Goal: Task Accomplishment & Management: Complete application form

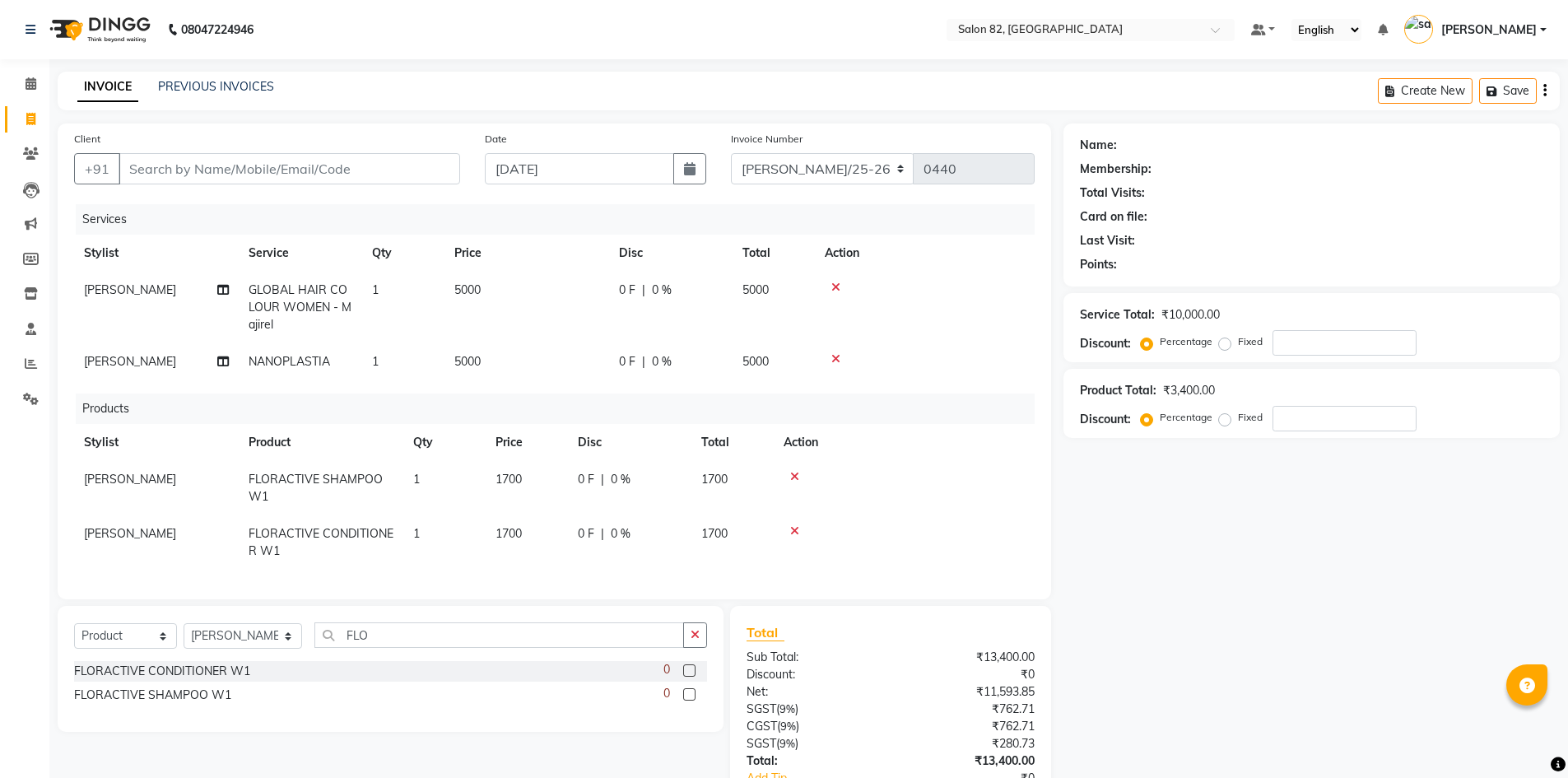
select select "product"
select select "48717"
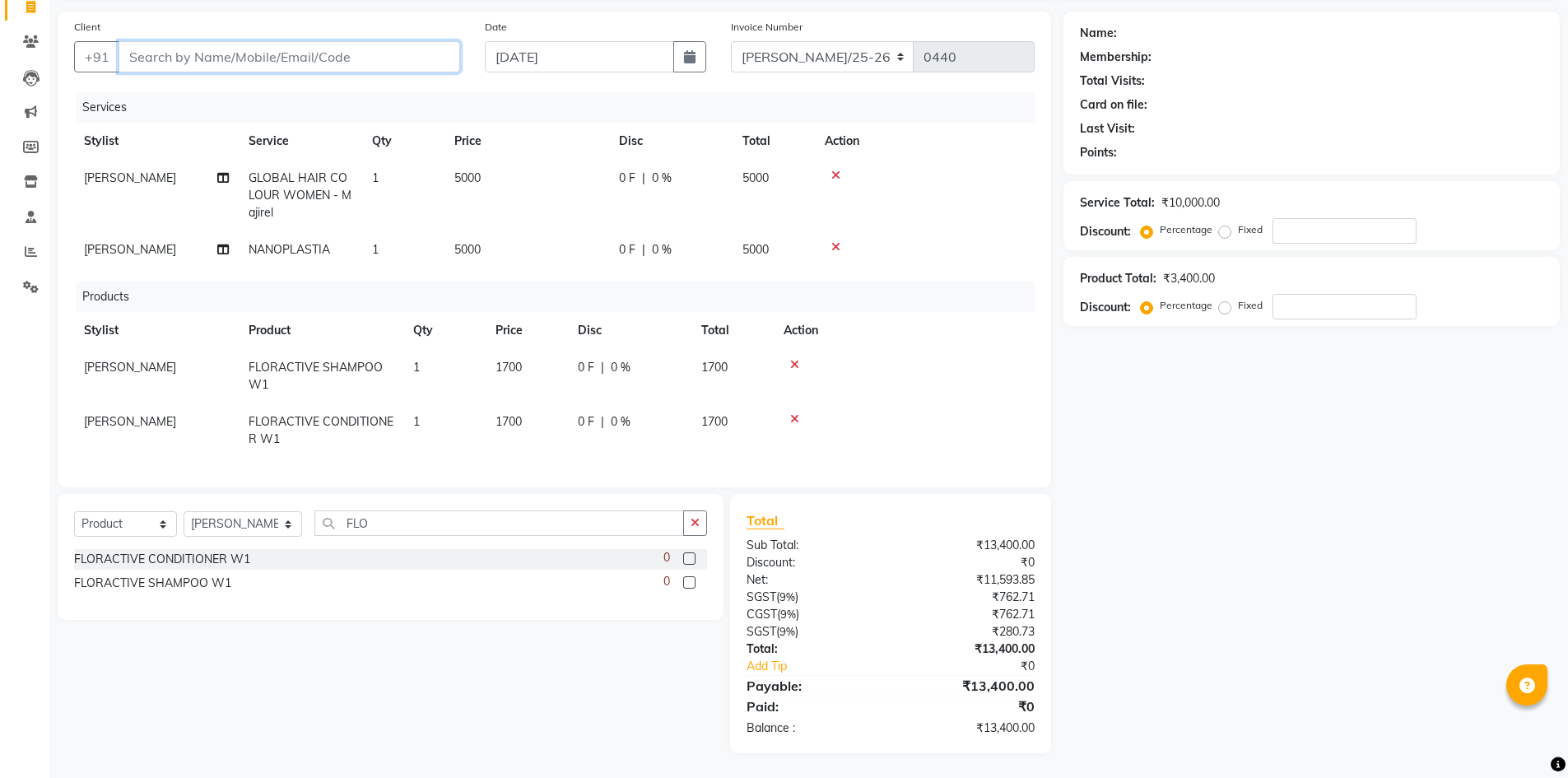
click at [160, 41] on input "Client" at bounding box center [289, 57] width 341 height 31
click at [233, 48] on input "Client" at bounding box center [289, 57] width 341 height 31
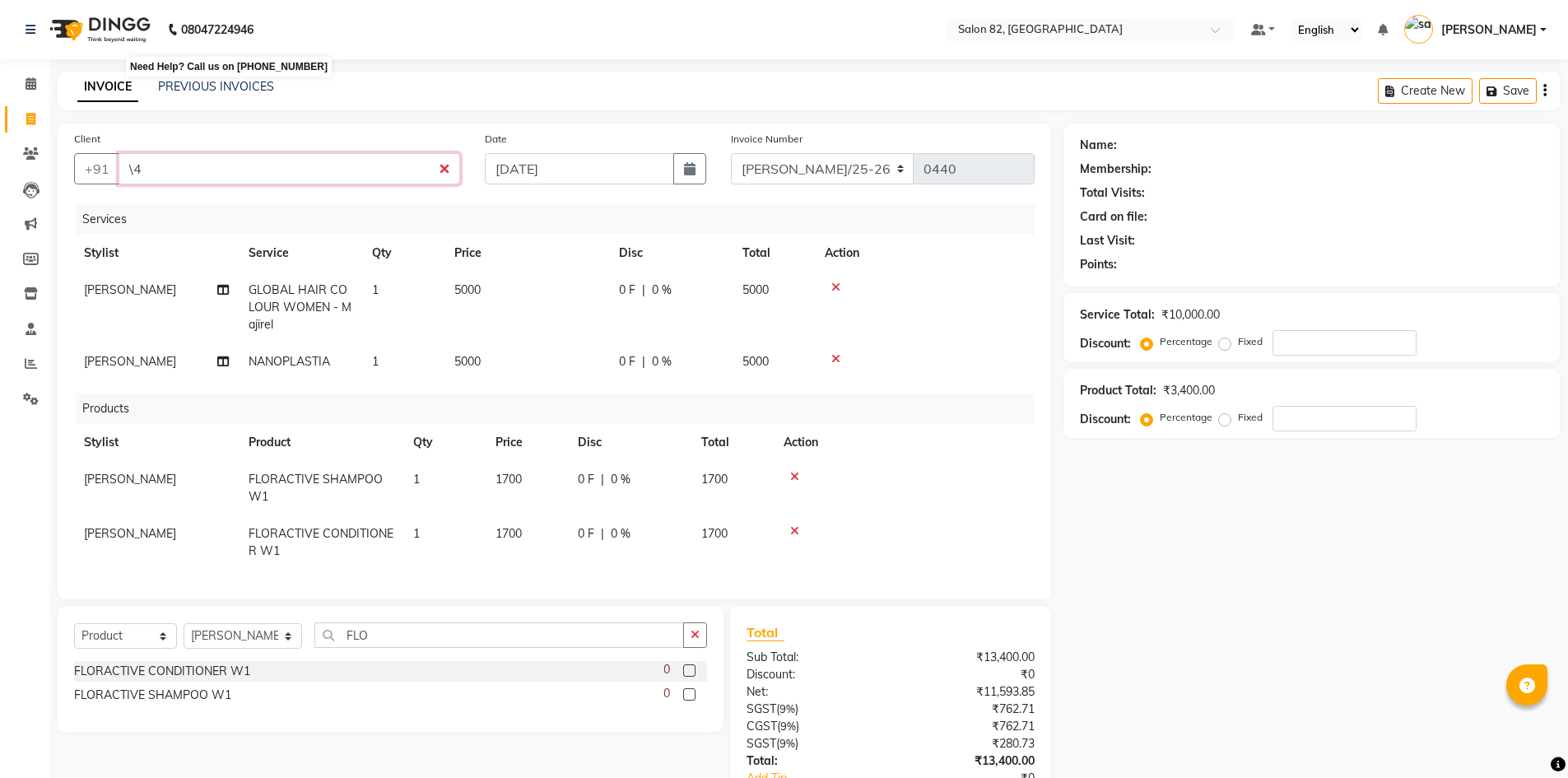
type input "\4"
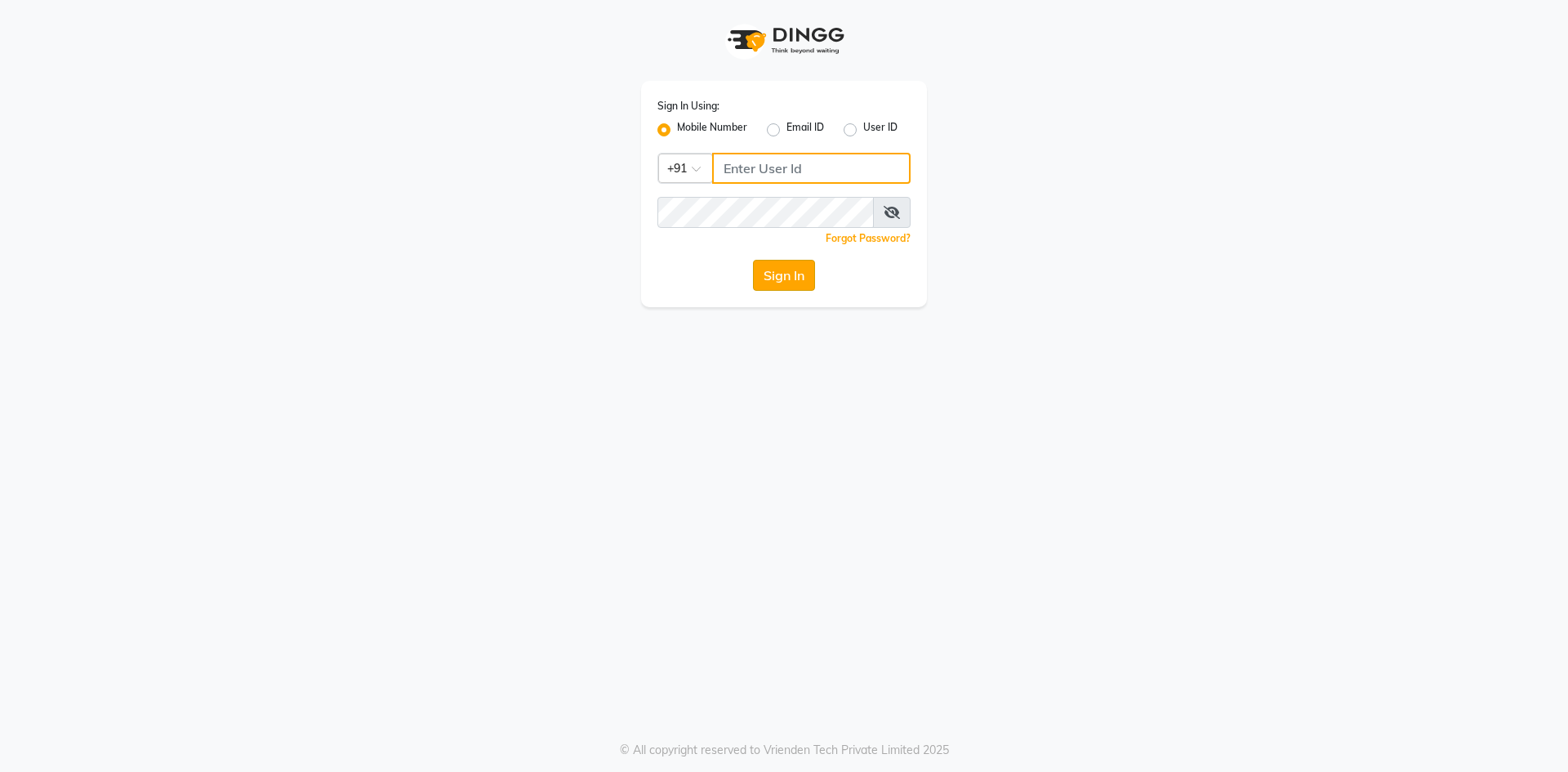
type input "8638148837"
click at [797, 283] on button "Sign In" at bounding box center [784, 275] width 62 height 31
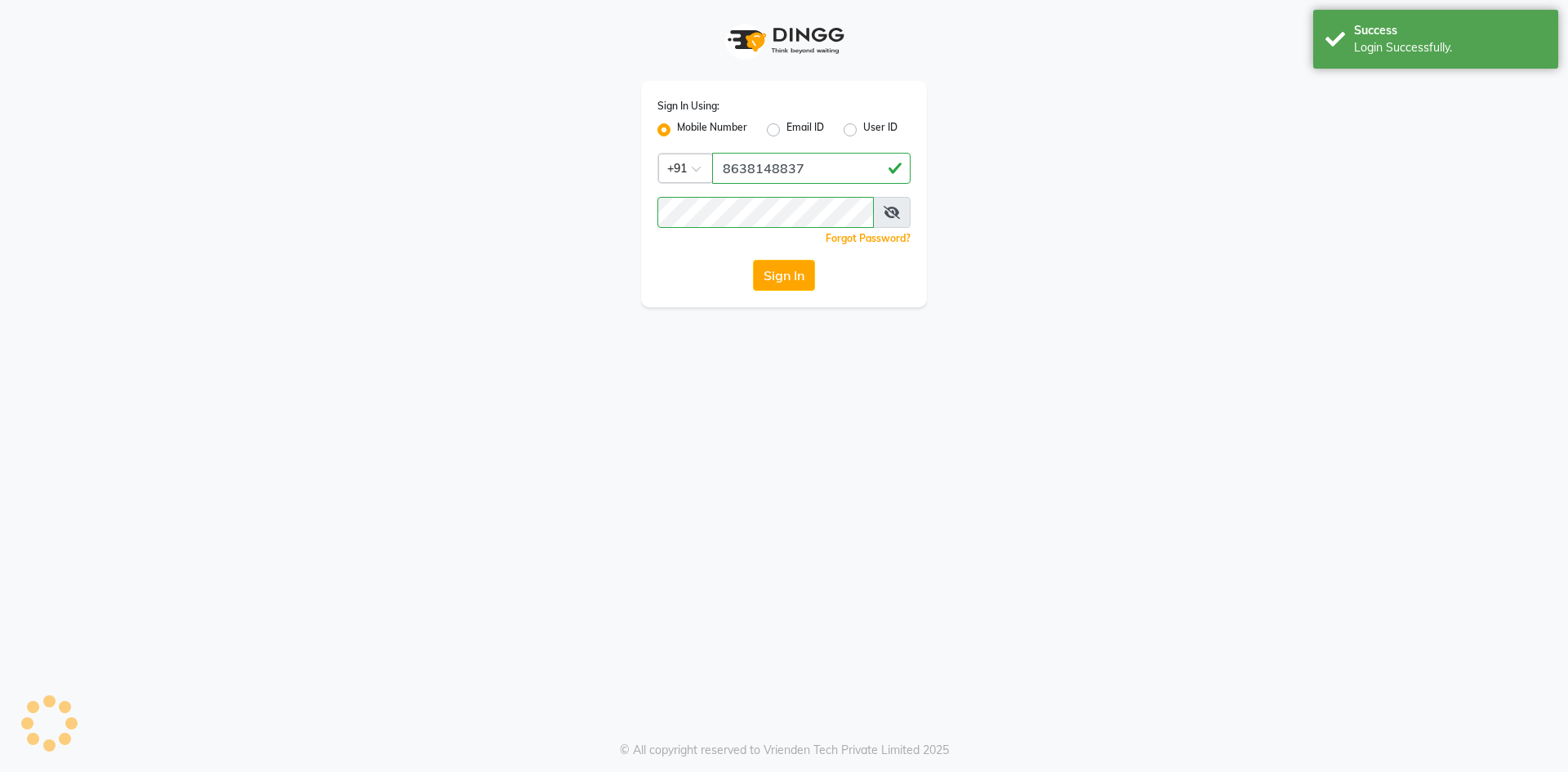
select select "service"
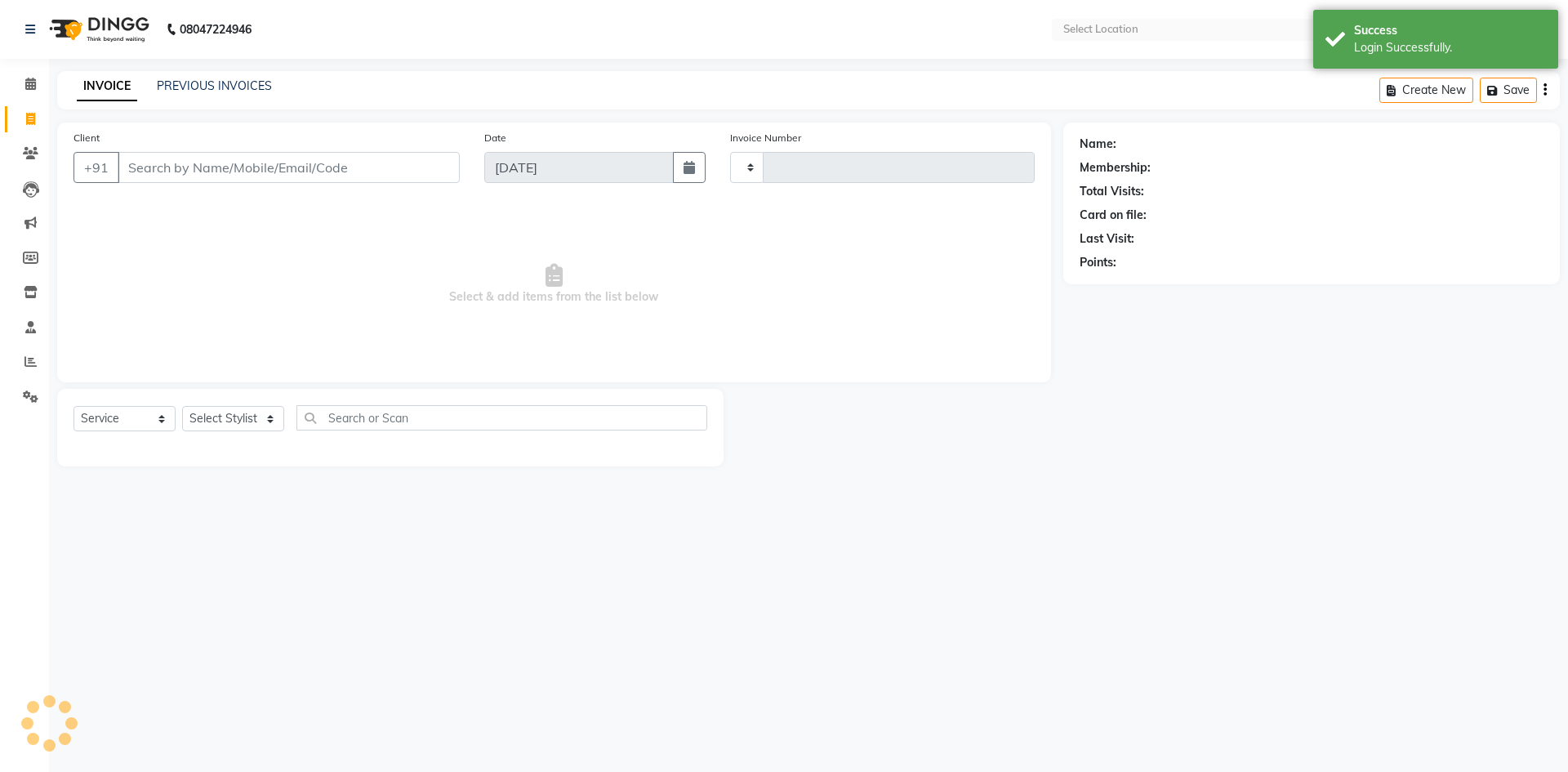
type input "0440"
select select "en"
select select "8702"
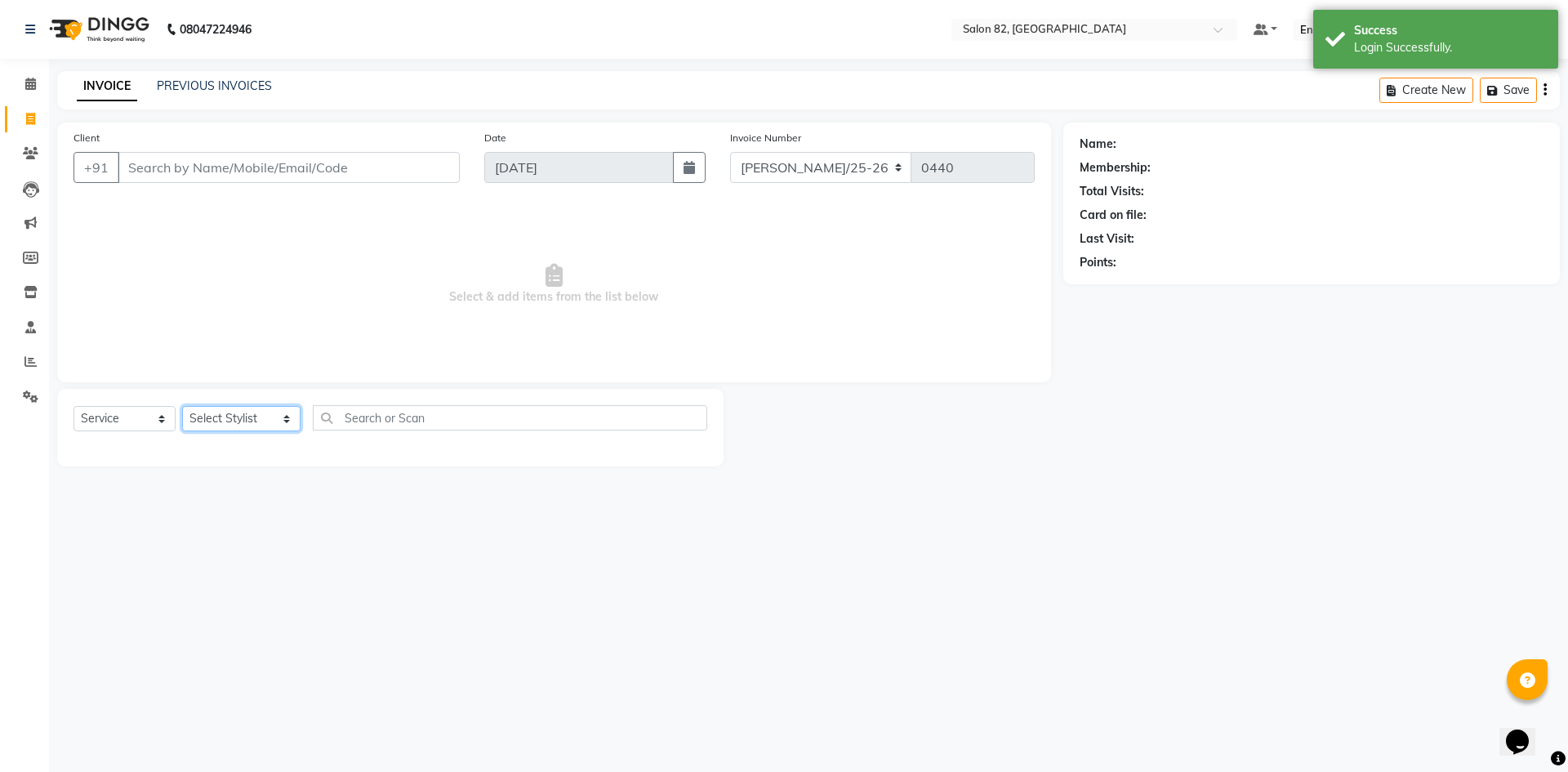
click at [232, 424] on select "Select Stylist AFZAL AKTAR Altmas ANKITA BABLU BHARAT CHRISTINA Doyel FAIZAL FA…" at bounding box center [242, 419] width 118 height 25
select select "48717"
click at [182, 406] on select "Select Stylist AFZAL AKTAR Altmas ANKITA BABLU BHARAT CHRISTINA Doyel FAIZAL FA…" at bounding box center [242, 419] width 118 height 25
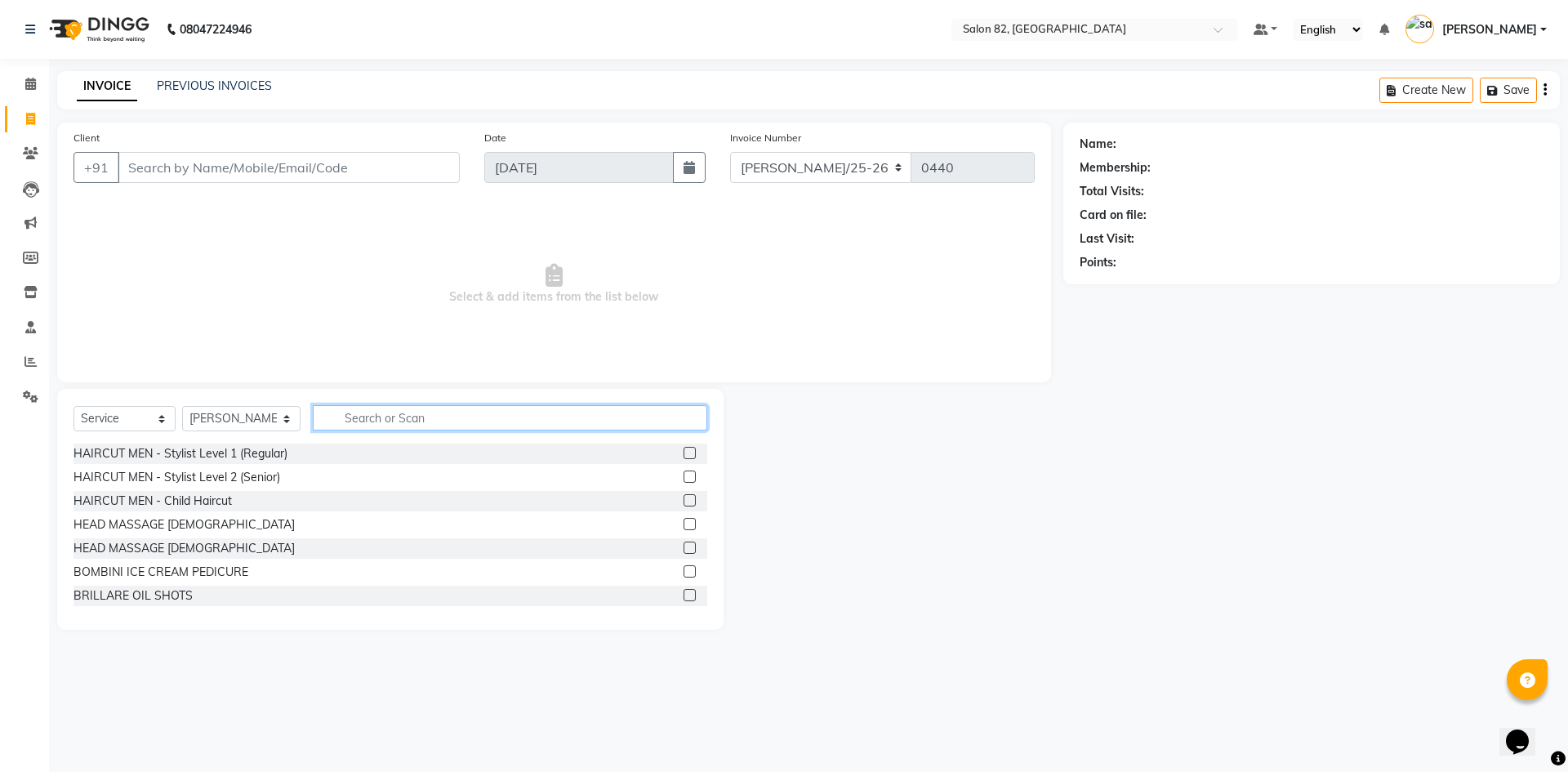
click at [456, 419] on input "text" at bounding box center [509, 418] width 394 height 25
click at [273, 417] on select "Select Stylist AFZAL AKTAR Altmas ANKITA BABLU BHARAT CHRISTINA Doyel FAIZAL FA…" at bounding box center [242, 419] width 118 height 25
click at [431, 412] on input "text" at bounding box center [509, 418] width 394 height 25
type input "GLOBA"
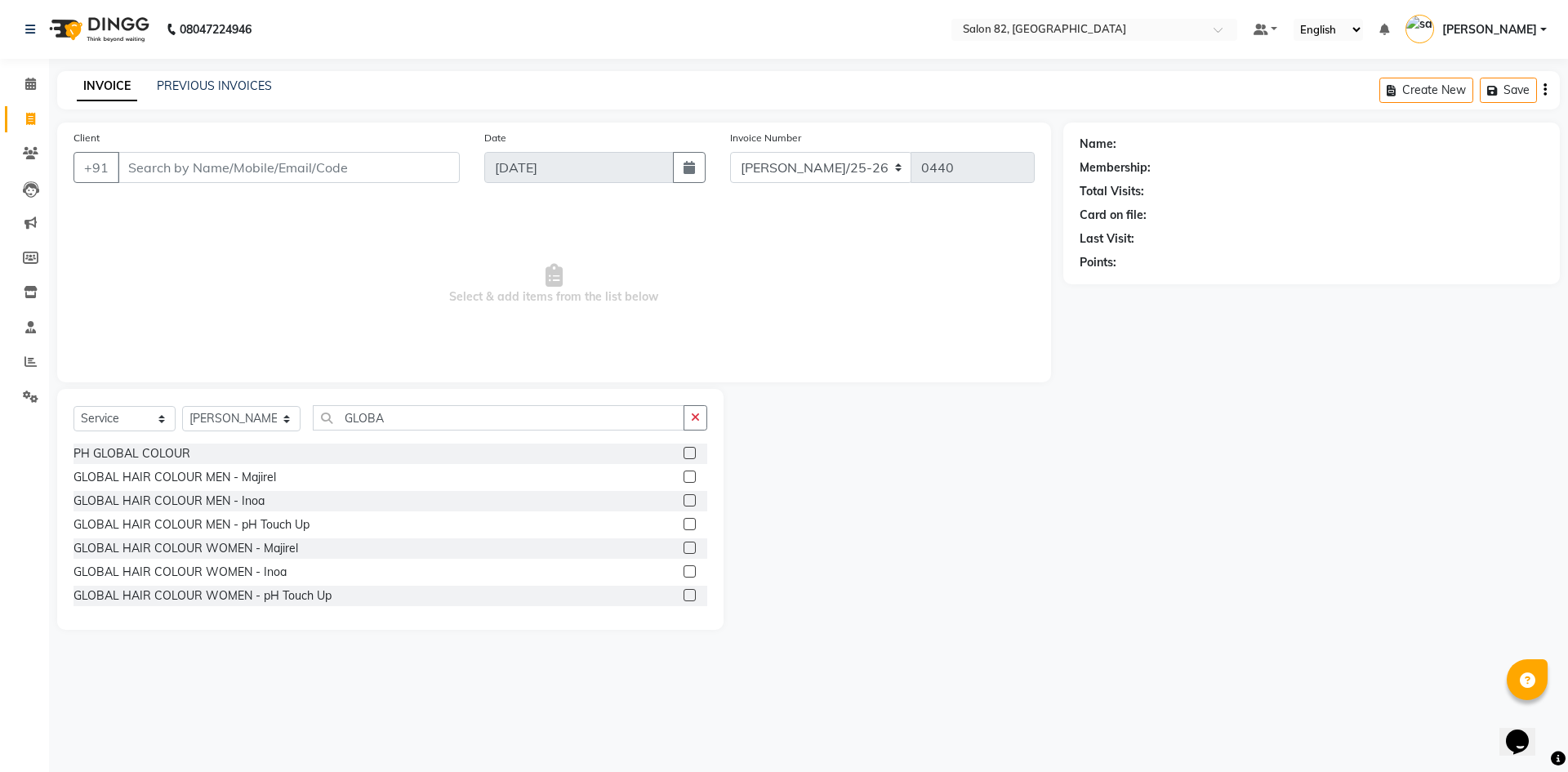
click at [684, 540] on div at bounding box center [695, 549] width 24 height 20
click at [684, 543] on label at bounding box center [689, 547] width 12 height 12
click at [684, 543] on input "checkbox" at bounding box center [689, 549] width 11 height 11
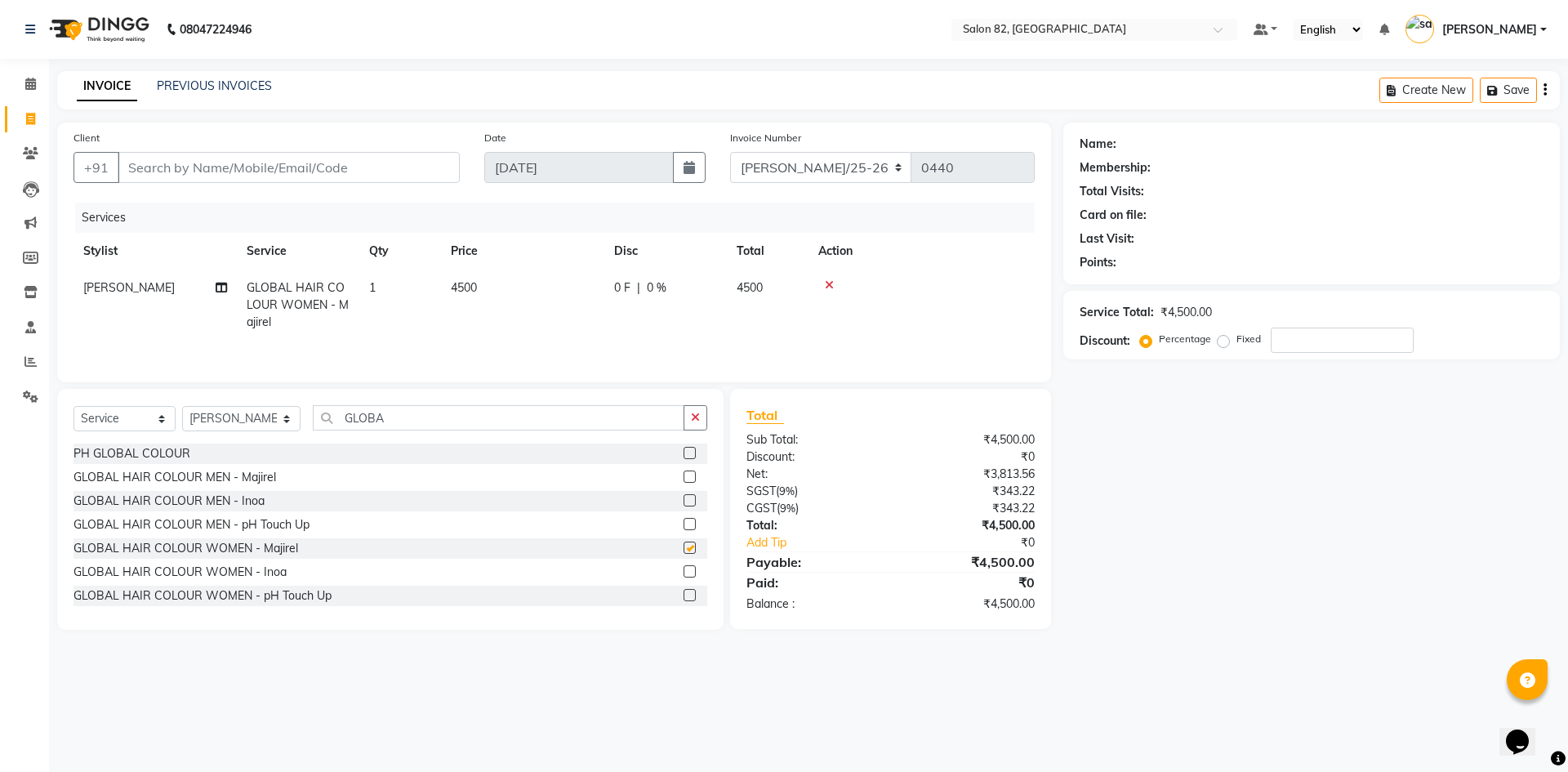
checkbox input "false"
click at [500, 282] on td "4500" at bounding box center [523, 305] width 163 height 71
select select "48717"
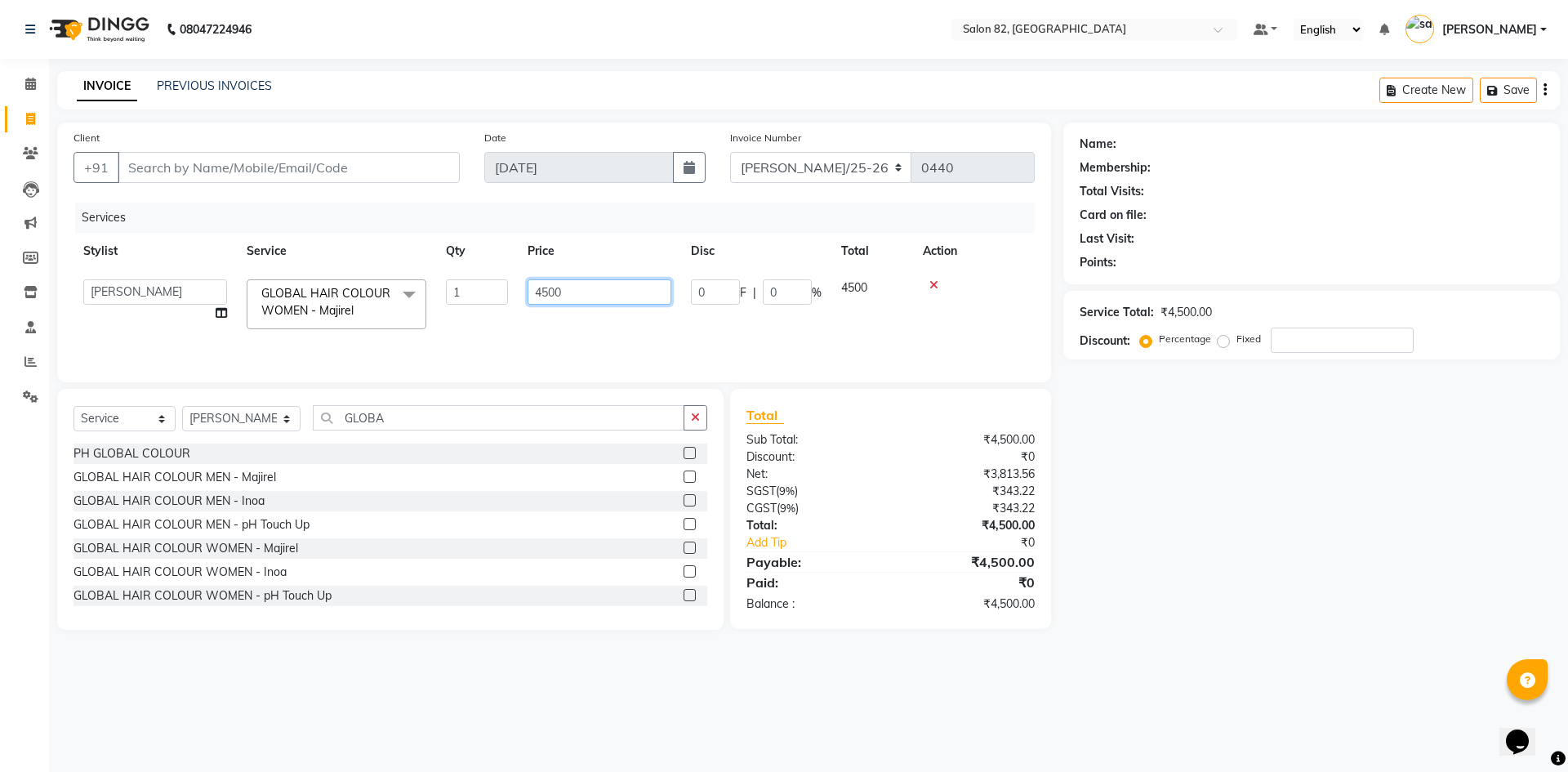
click at [586, 297] on input "4500" at bounding box center [599, 292] width 143 height 25
type input "4"
type input "500"
click at [705, 420] on button "button" at bounding box center [695, 418] width 24 height 25
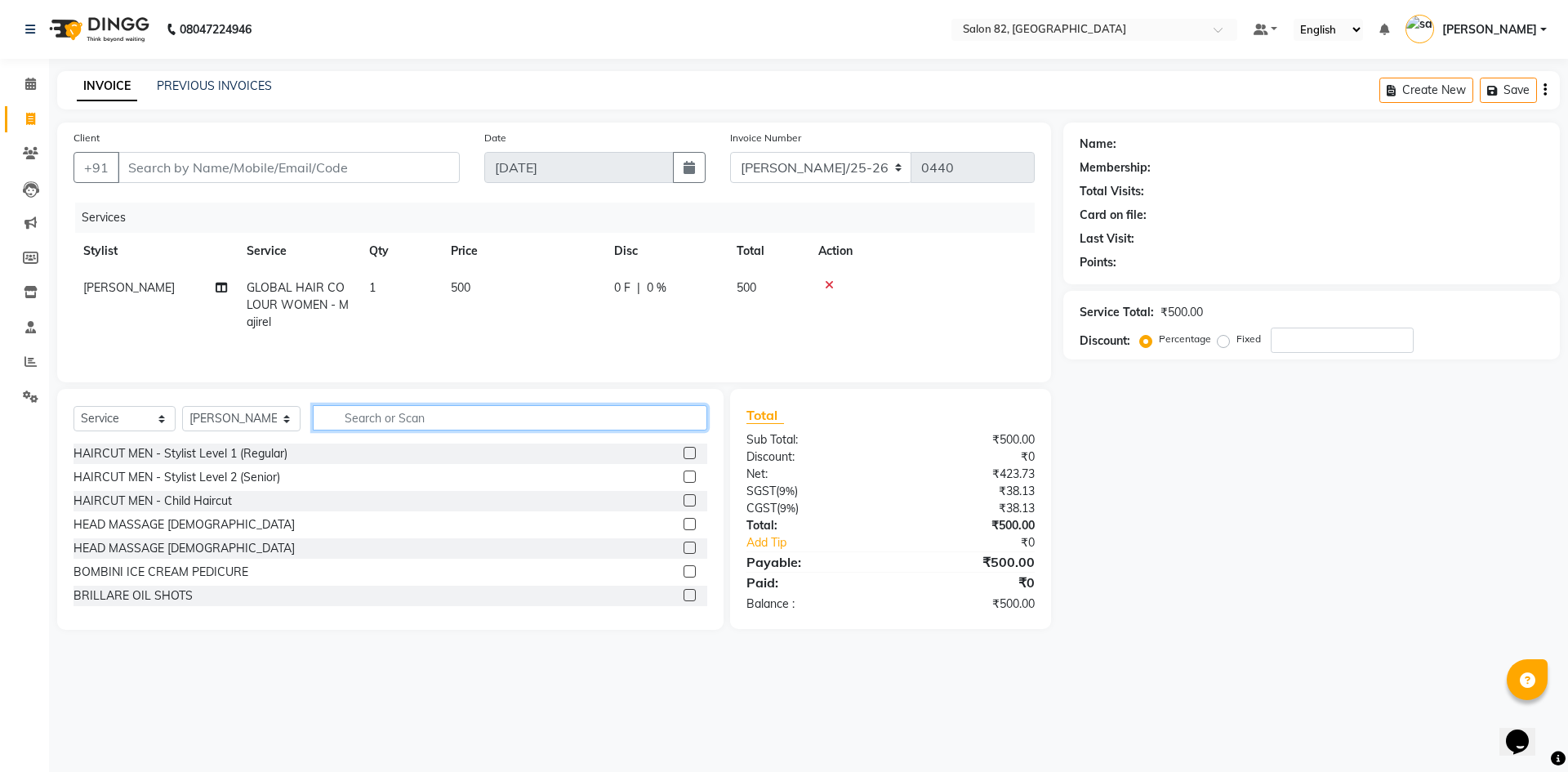
click at [587, 423] on input "text" at bounding box center [509, 418] width 394 height 25
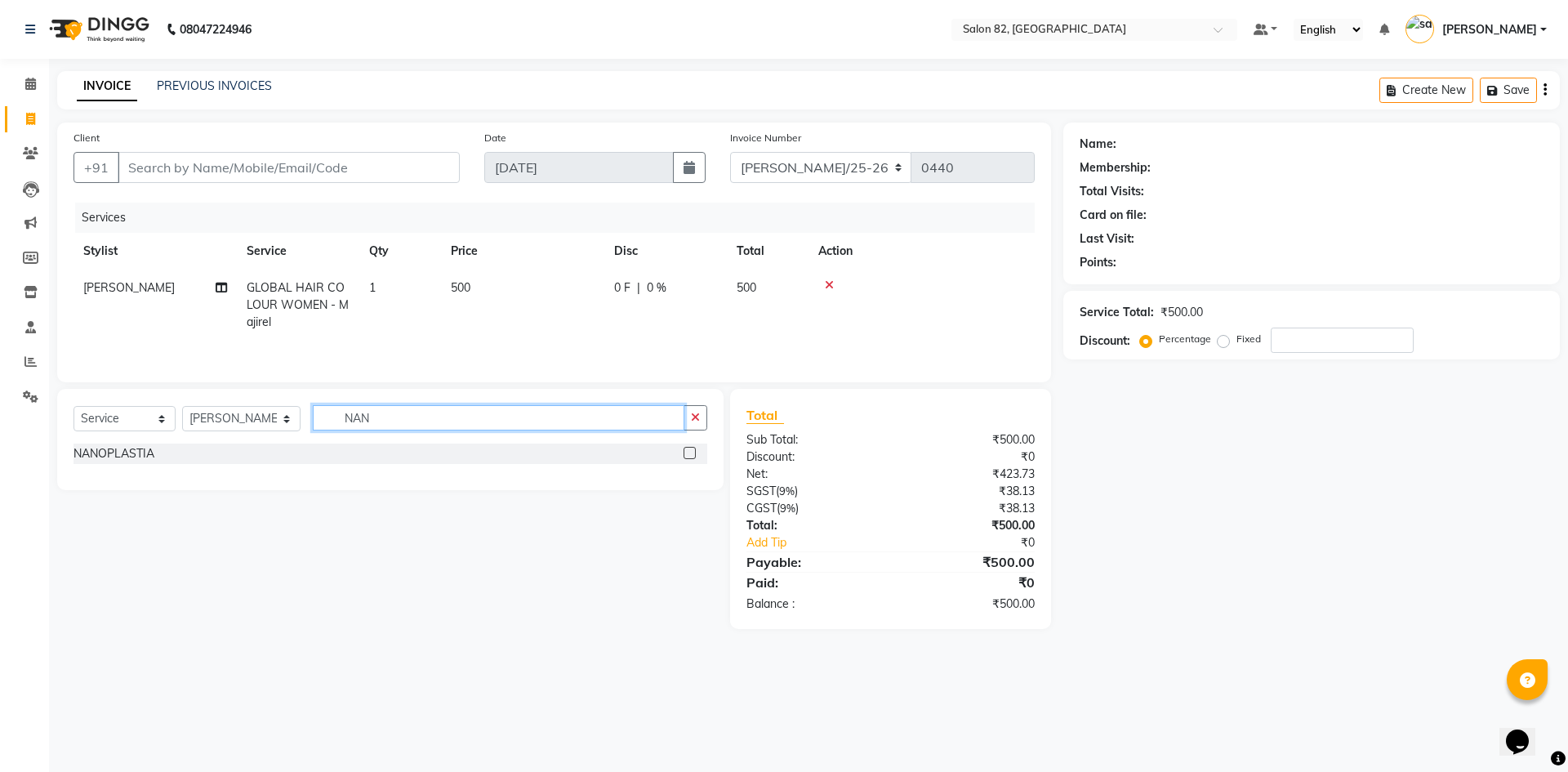
type input "NAN"
click at [688, 454] on label at bounding box center [689, 452] width 12 height 12
click at [688, 454] on input "checkbox" at bounding box center [689, 454] width 11 height 11
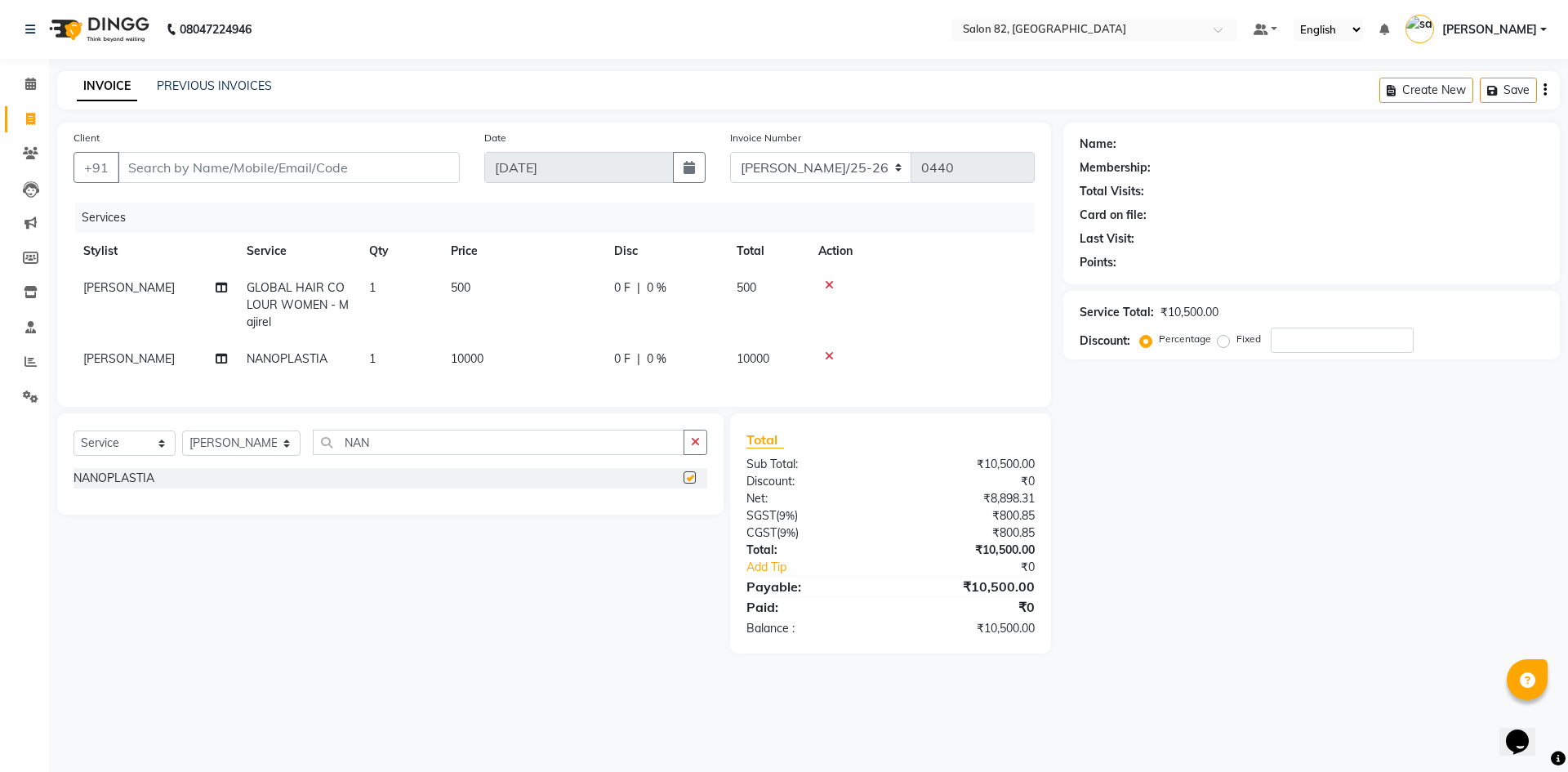
checkbox input "false"
click at [163, 456] on select "Select Service Product Membership Package Voucher Prepaid Gift Card" at bounding box center [124, 443] width 102 height 25
click at [74, 443] on select "Select Service Product Membership Package Voucher Prepaid Gift Card" at bounding box center [124, 443] width 102 height 25
click at [692, 448] on icon "button" at bounding box center [695, 441] width 9 height 12
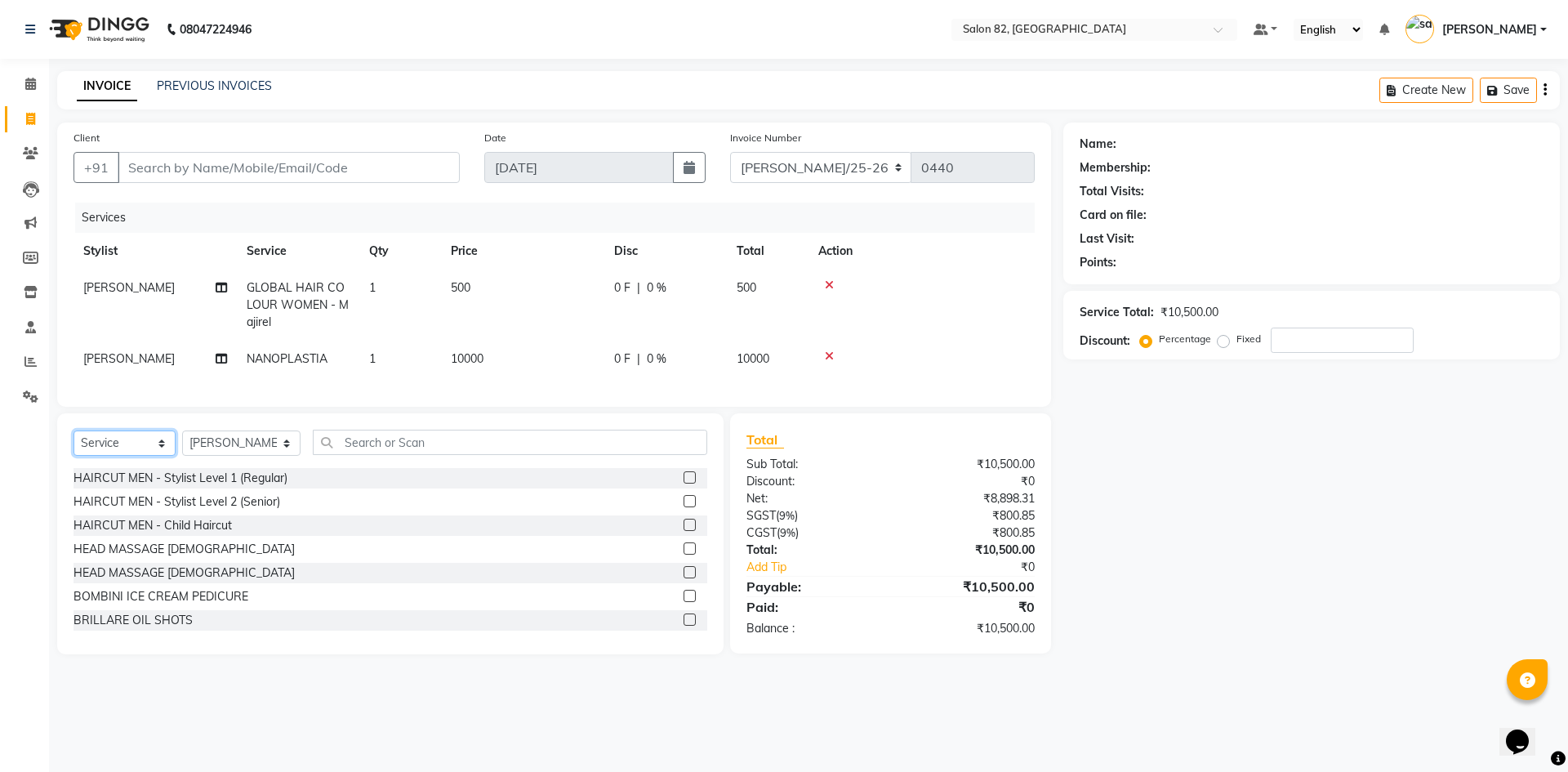
click at [134, 456] on select "Select Service Product Membership Package Voucher Prepaid Gift Card" at bounding box center [124, 443] width 102 height 25
select select "product"
click at [74, 443] on select "Select Service Product Membership Package Voucher Prepaid Gift Card" at bounding box center [124, 443] width 102 height 25
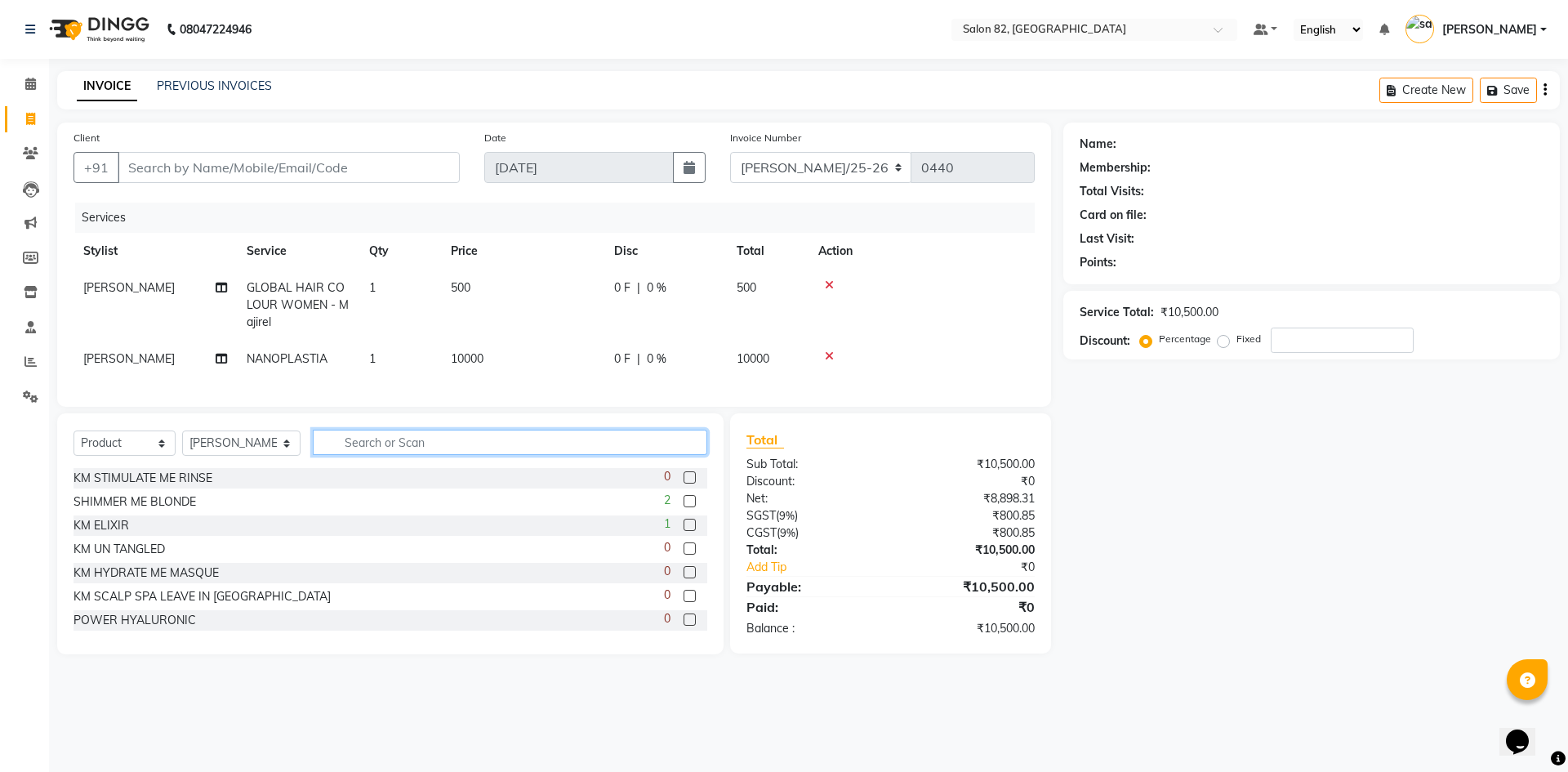
click at [358, 455] on input "text" at bounding box center [509, 442] width 394 height 25
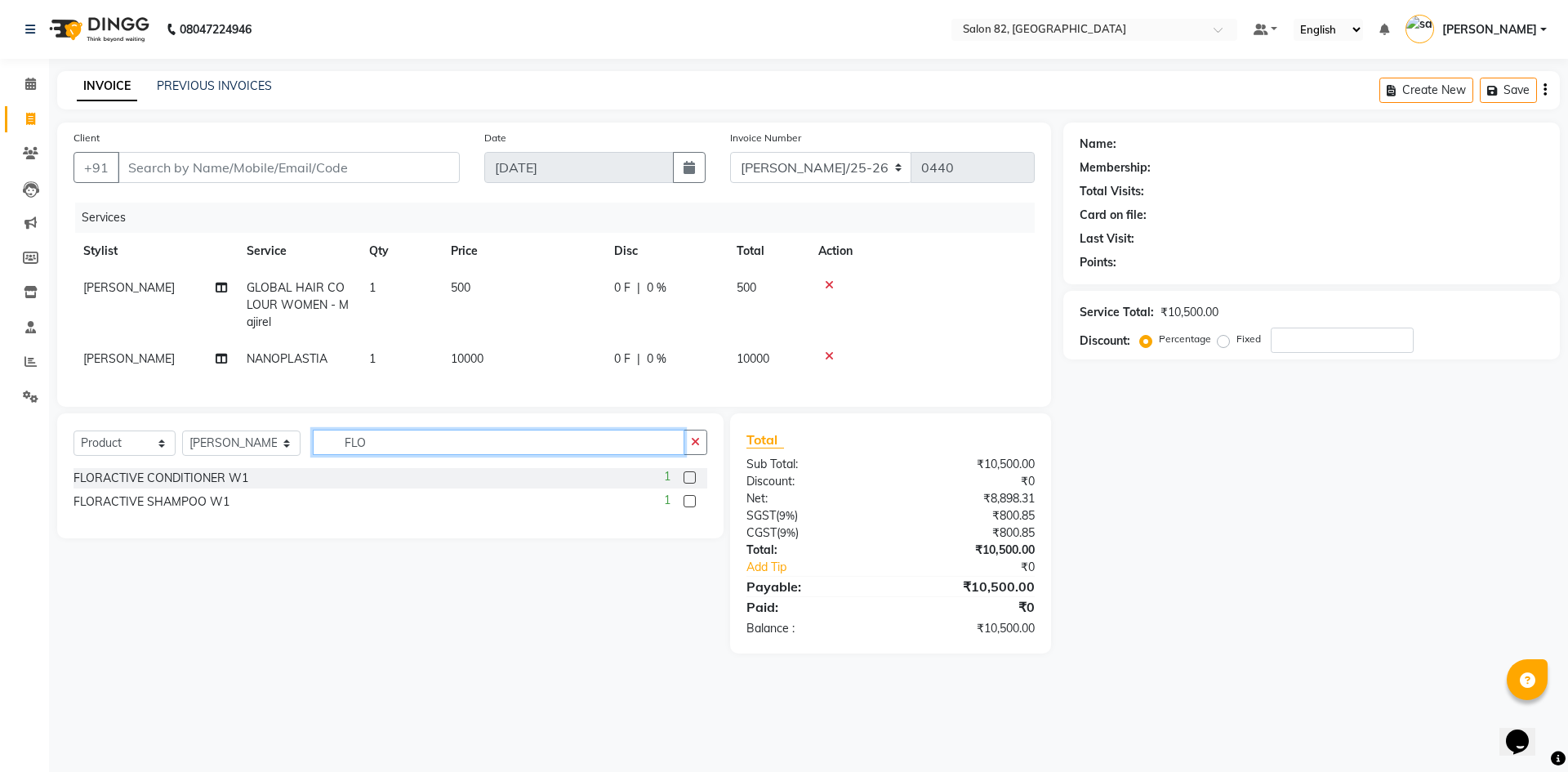
type input "FLO"
click at [686, 483] on label at bounding box center [689, 477] width 12 height 12
click at [686, 483] on input "checkbox" at bounding box center [689, 479] width 11 height 11
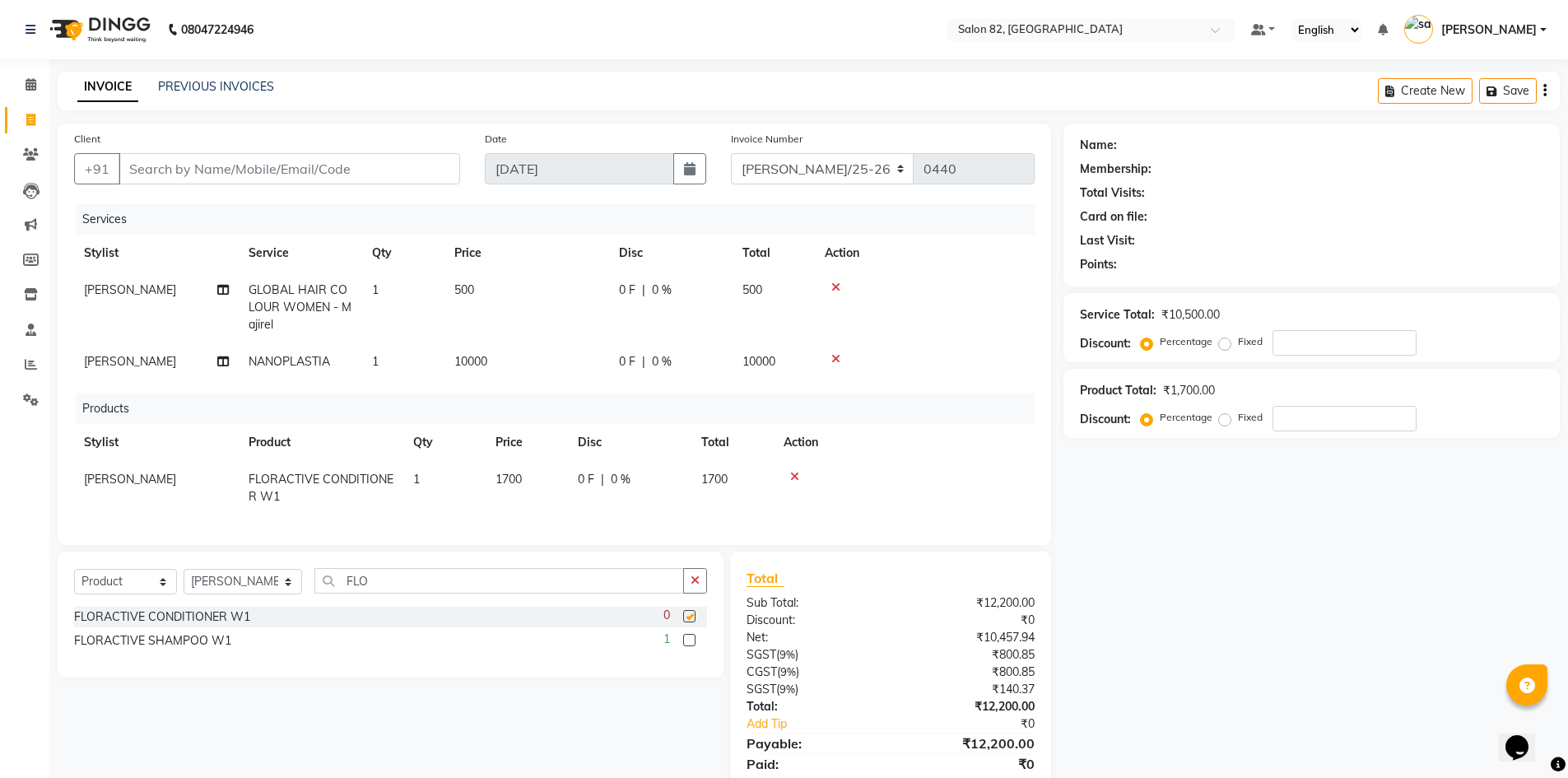
checkbox input "false"
click at [684, 646] on label at bounding box center [689, 640] width 12 height 12
click at [684, 646] on input "checkbox" at bounding box center [689, 641] width 11 height 11
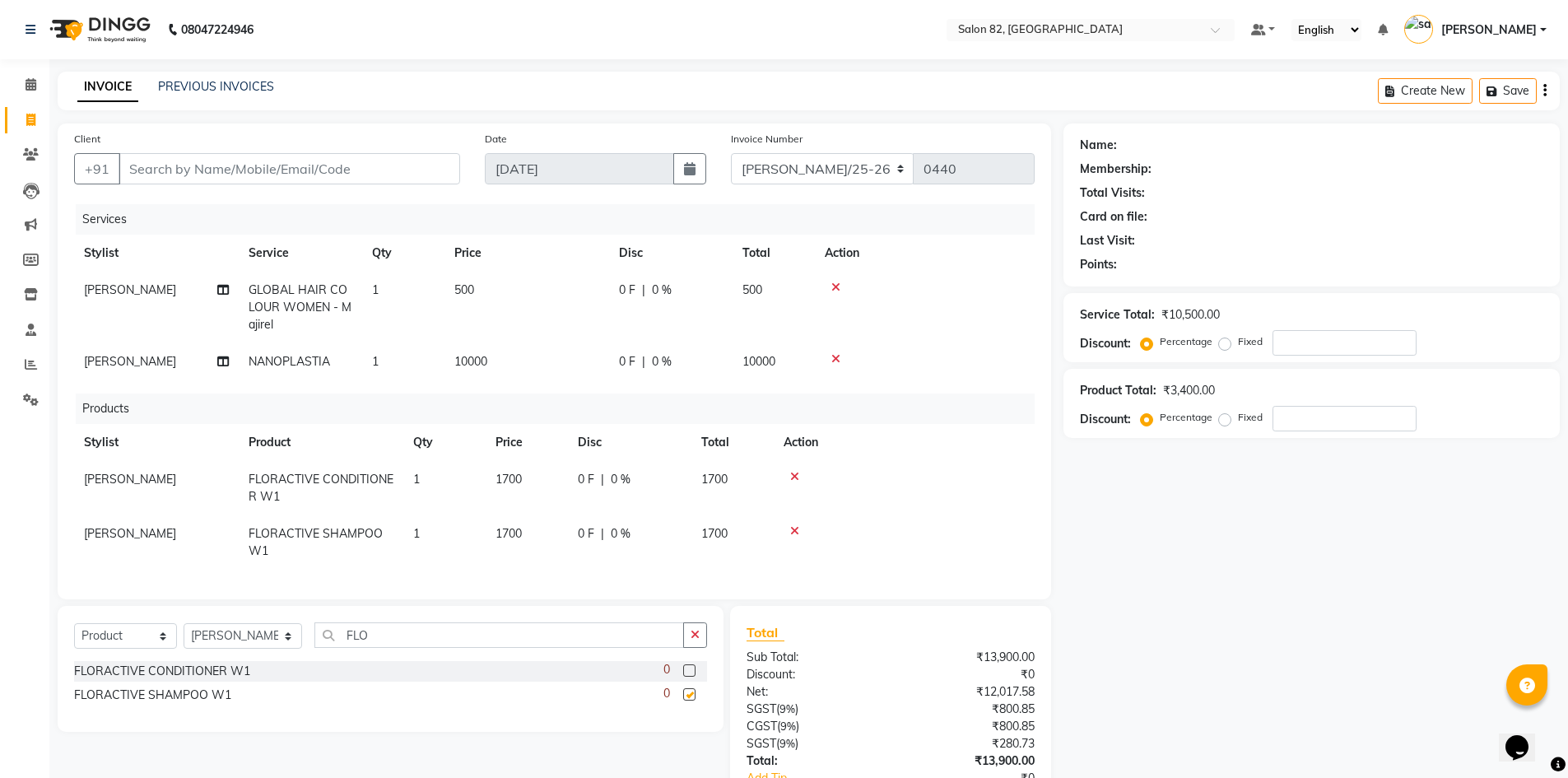
checkbox input "false"
click at [790, 358] on td "10000" at bounding box center [774, 362] width 82 height 37
select select "48717"
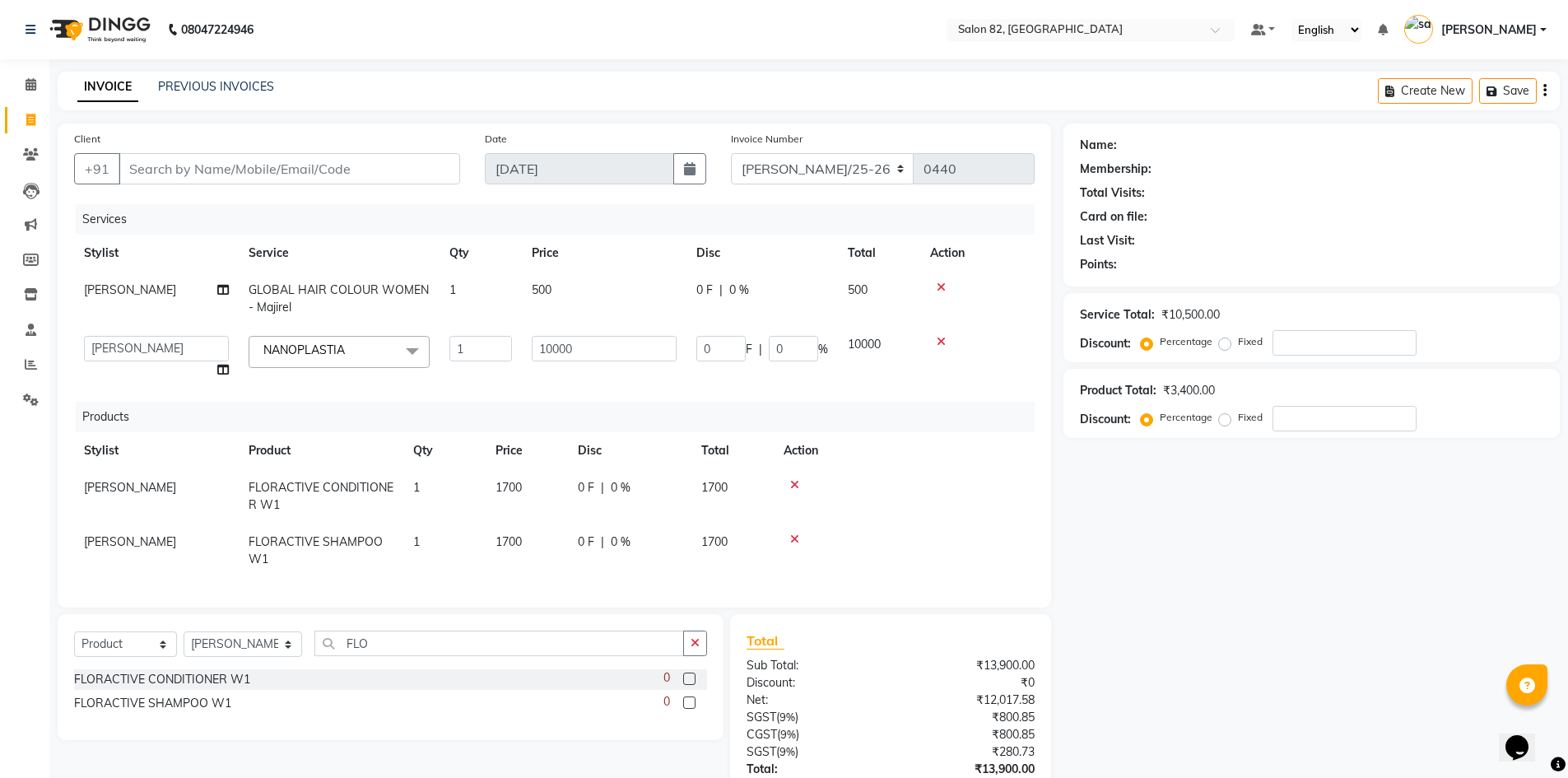
click at [888, 344] on td "10000" at bounding box center [880, 357] width 82 height 62
click at [643, 346] on input "10000" at bounding box center [604, 349] width 145 height 26
type input "1"
type input "5000"
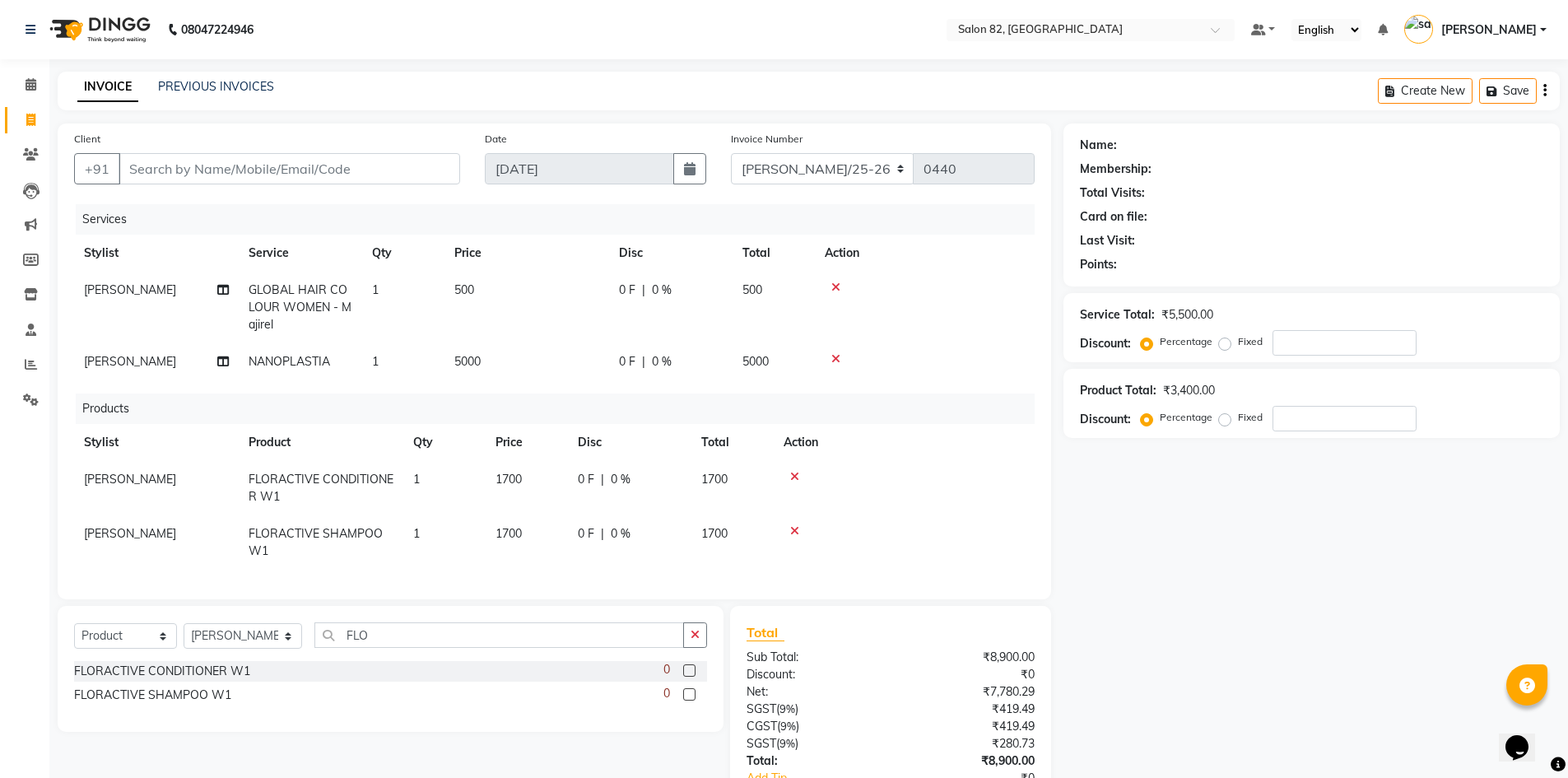
click at [1069, 583] on div "Name: Membership: Total Visits: Card on file: Last Visit: Points: Service Total…" at bounding box center [1318, 494] width 509 height 741
click at [449, 266] on th "Price" at bounding box center [527, 253] width 165 height 37
click at [503, 292] on td "500" at bounding box center [527, 308] width 165 height 71
select select "48717"
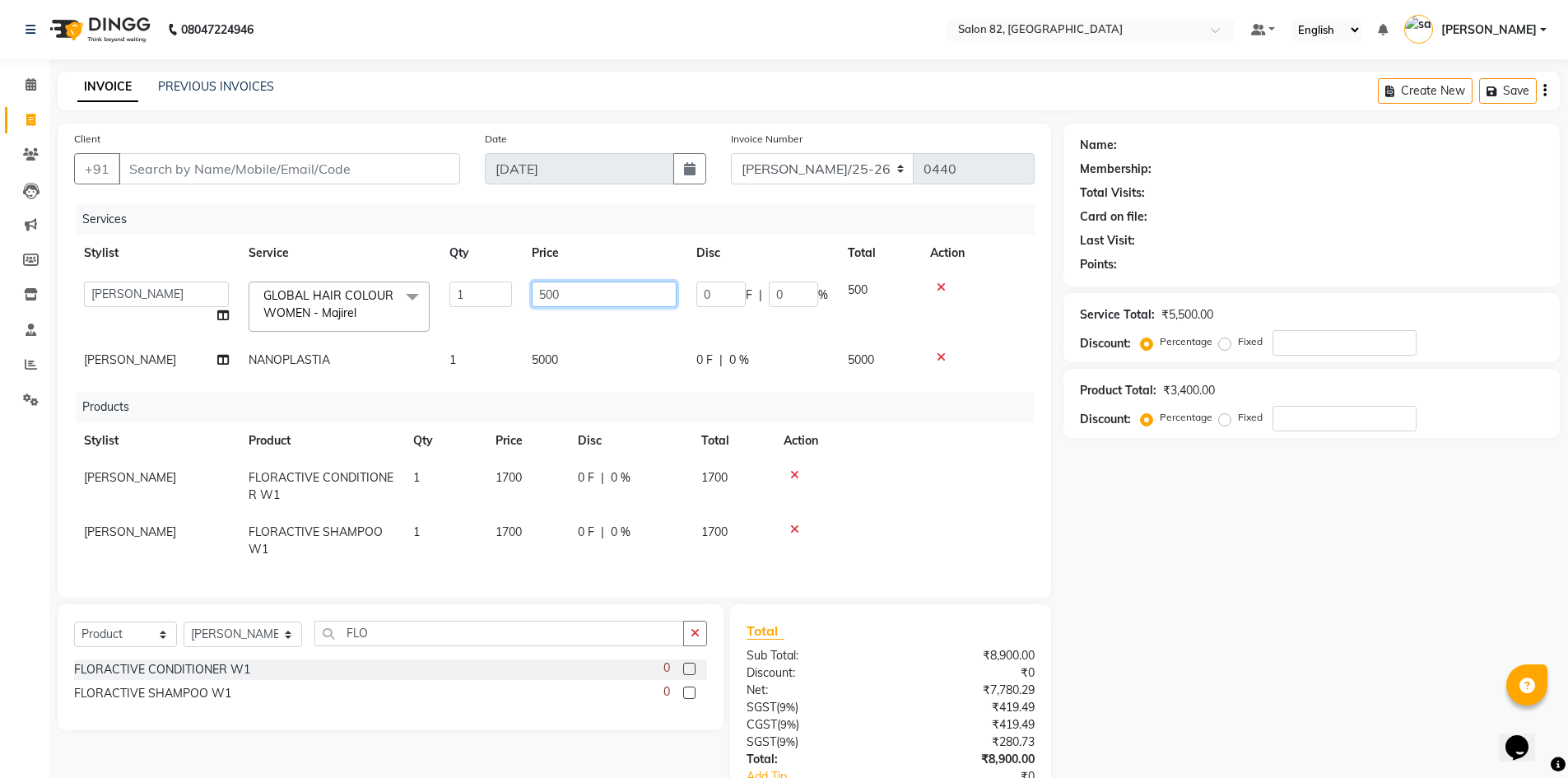
click at [567, 296] on input "500" at bounding box center [604, 295] width 145 height 26
type input "5000"
click at [1141, 541] on div "Name: Membership: Total Visits: Card on file: Last Visit: Points: Service Total…" at bounding box center [1318, 493] width 509 height 740
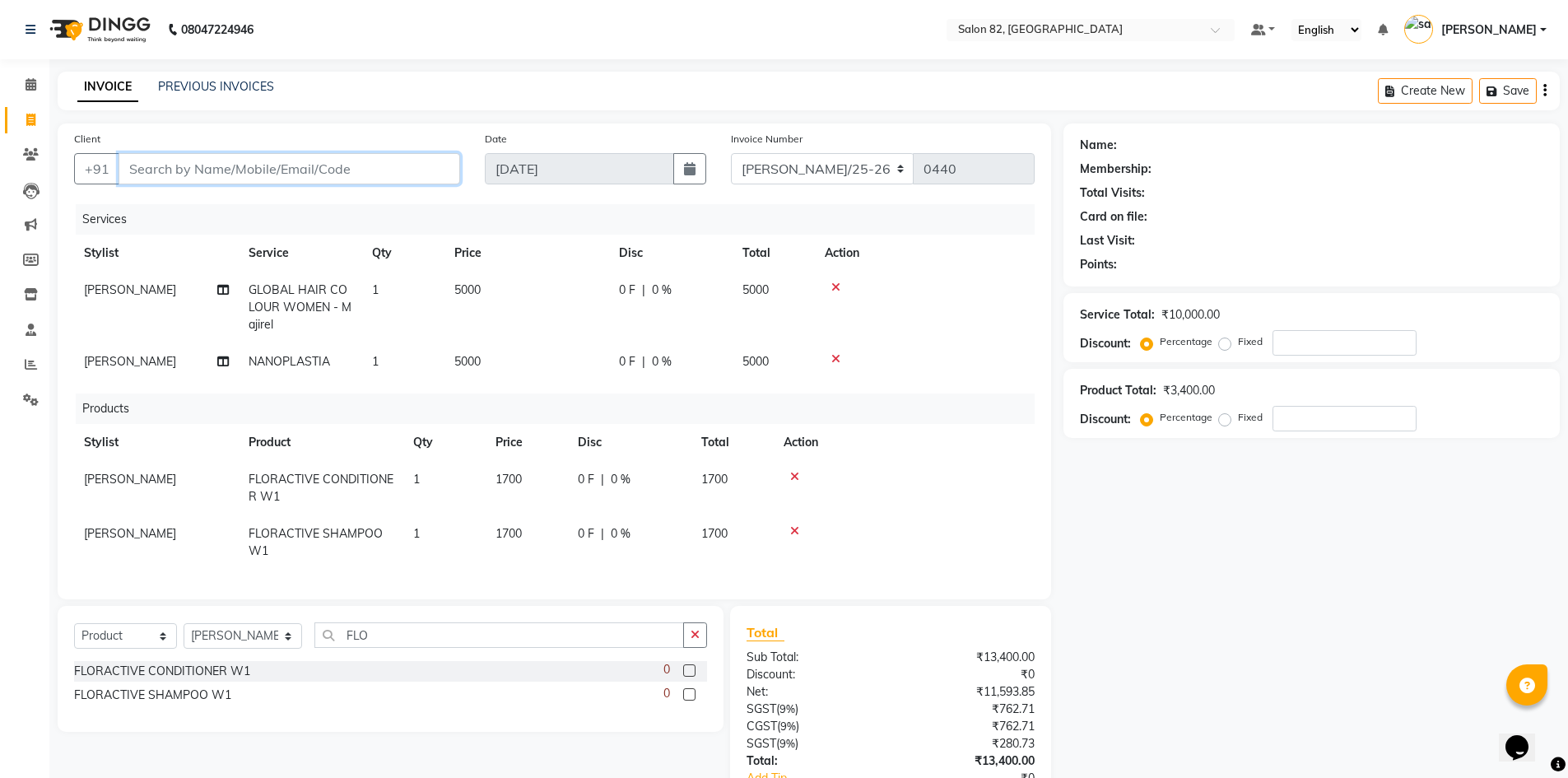
click at [364, 164] on input "Client" at bounding box center [289, 168] width 341 height 31
type input "9"
type input "0"
type input "9875360121"
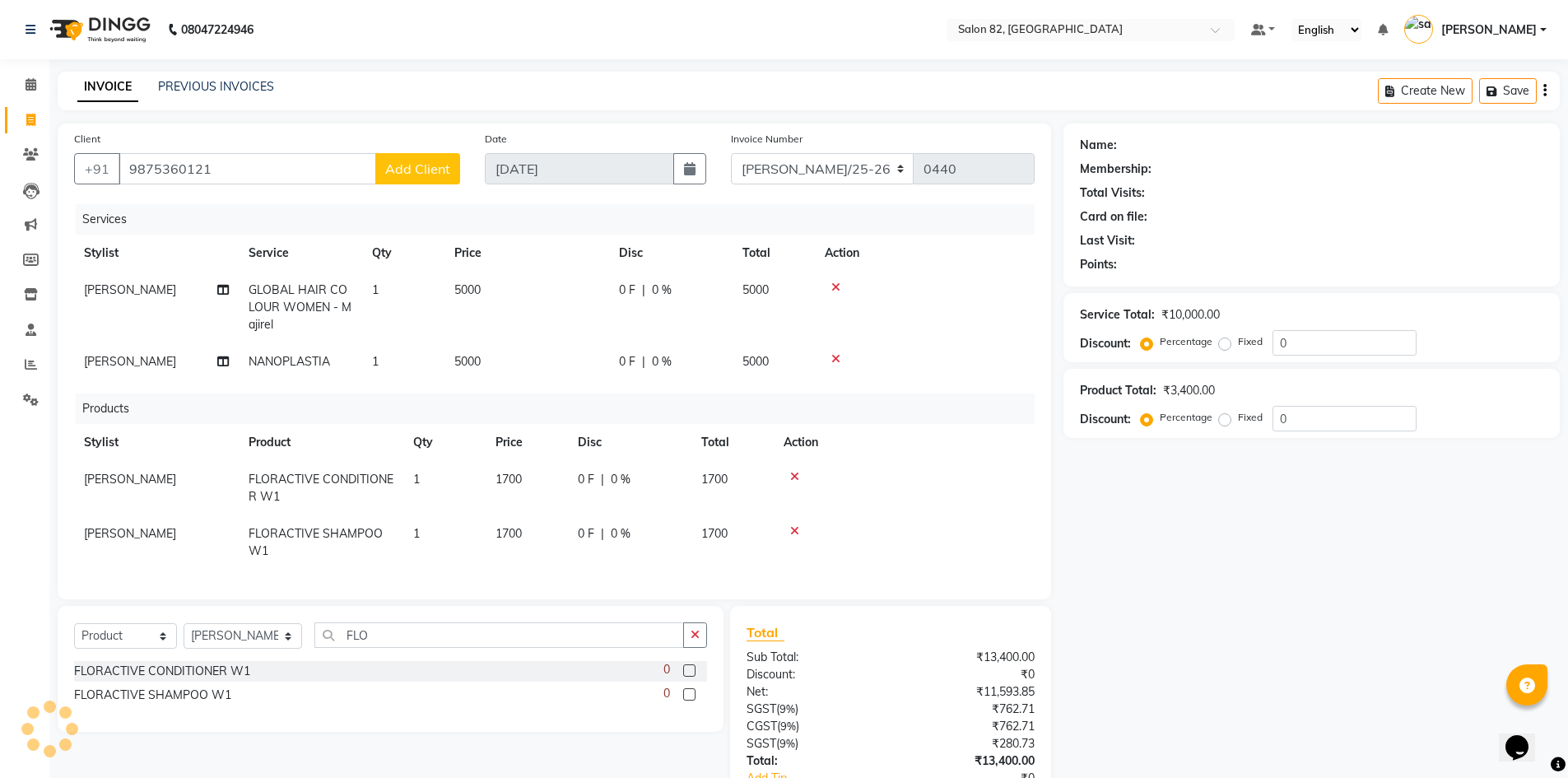
click at [416, 164] on span "Add Client" at bounding box center [417, 168] width 65 height 16
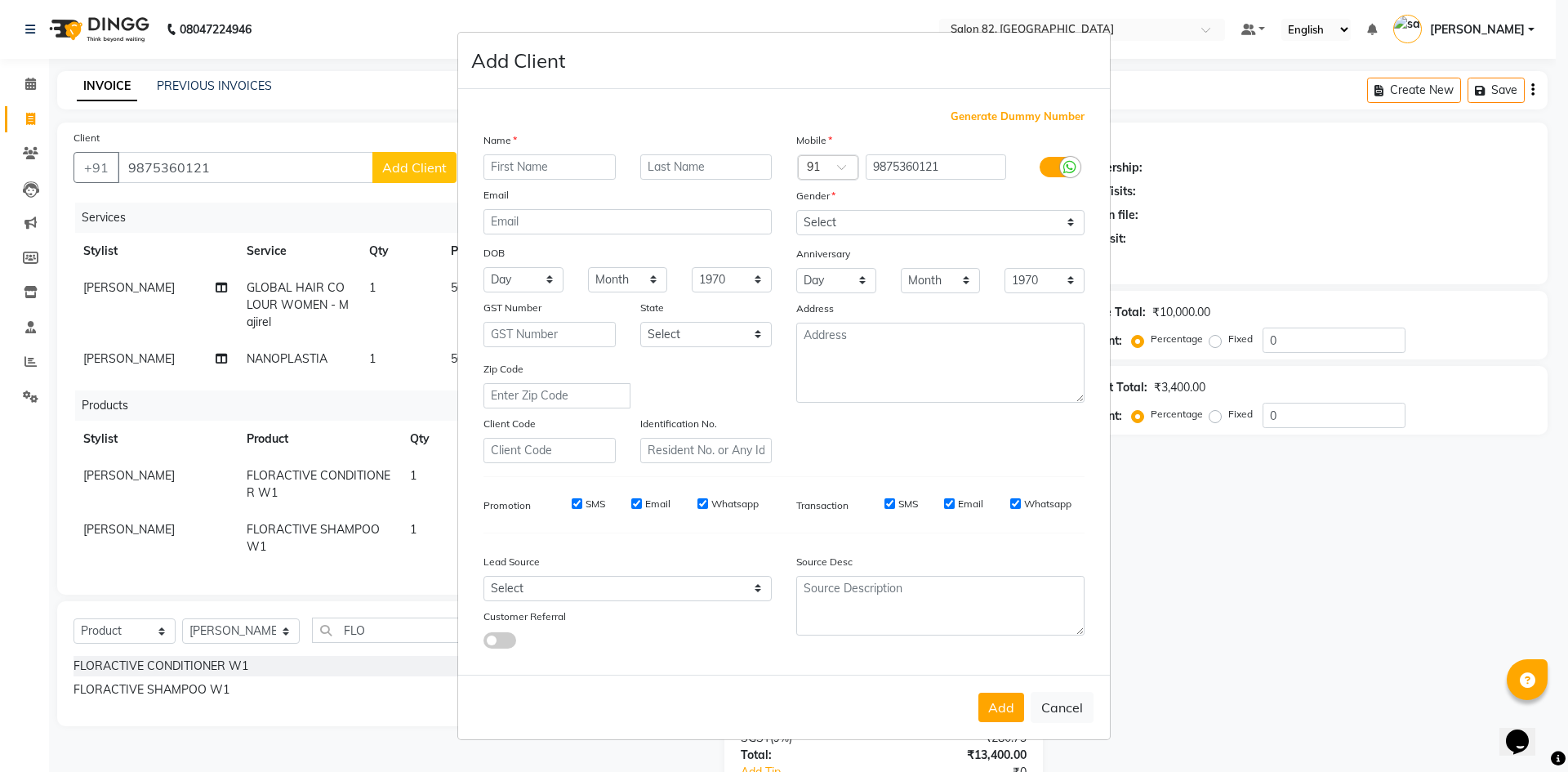
click at [581, 171] on input "text" at bounding box center [549, 167] width 133 height 25
type input "AYUSHMITA"
click at [873, 215] on select "Select Male Female Other Prefer Not To Say" at bounding box center [941, 223] width 289 height 25
select select "female"
click at [796, 210] on select "Select Male Female Other Prefer Not To Say" at bounding box center [941, 223] width 289 height 25
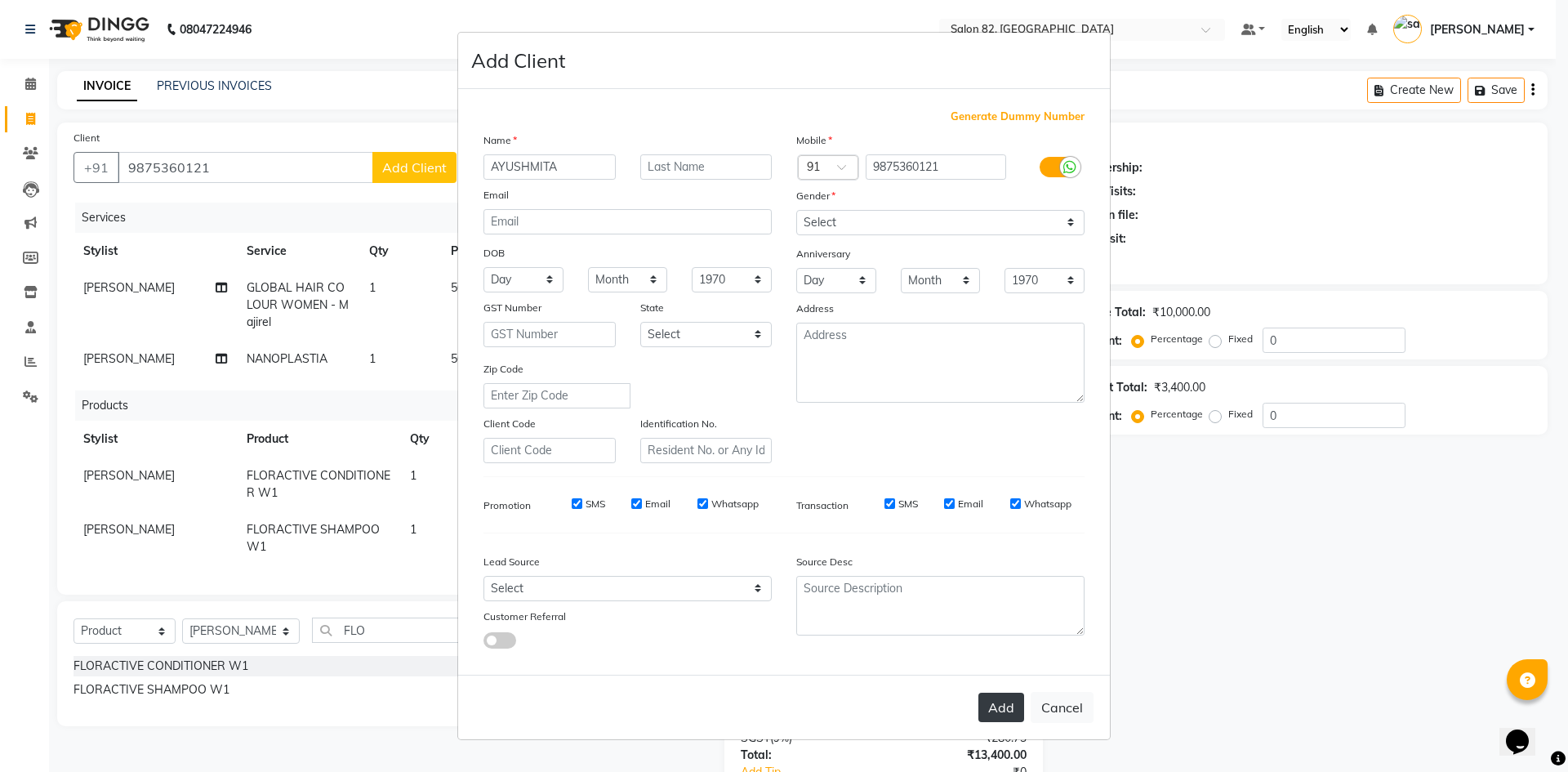
click at [988, 718] on button "Add" at bounding box center [1001, 708] width 45 height 29
select select
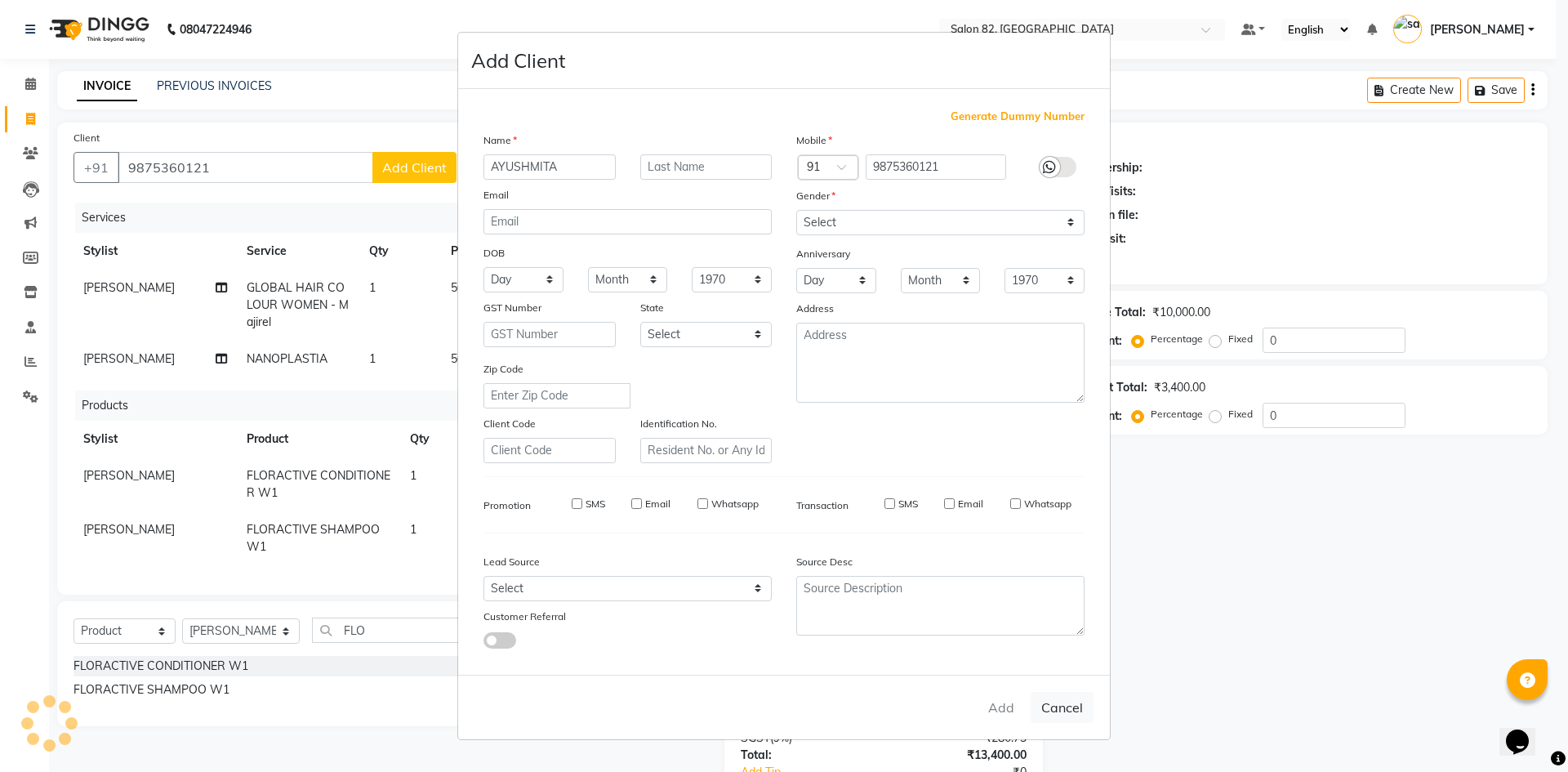
select select
checkbox input "false"
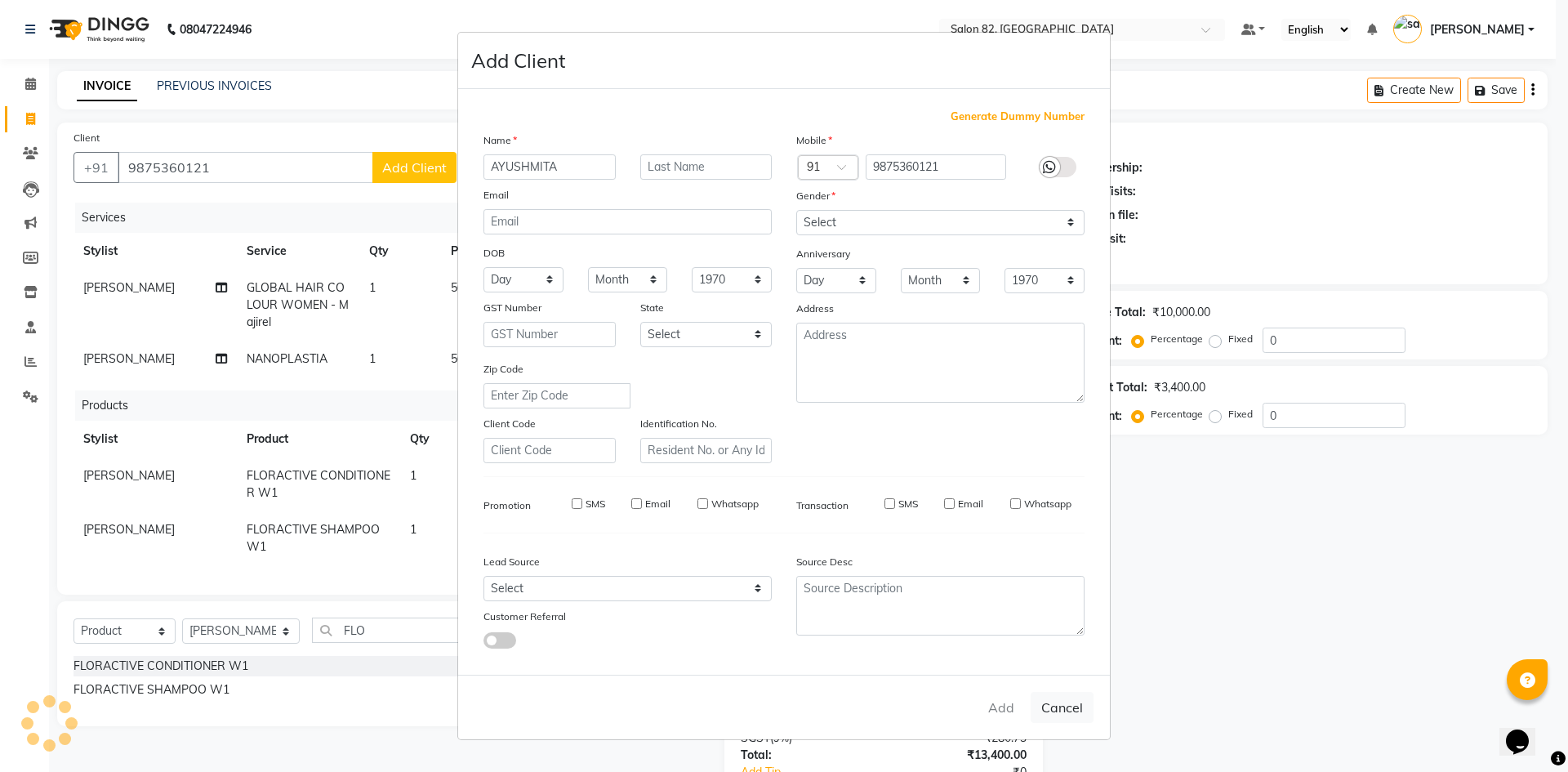
checkbox input "false"
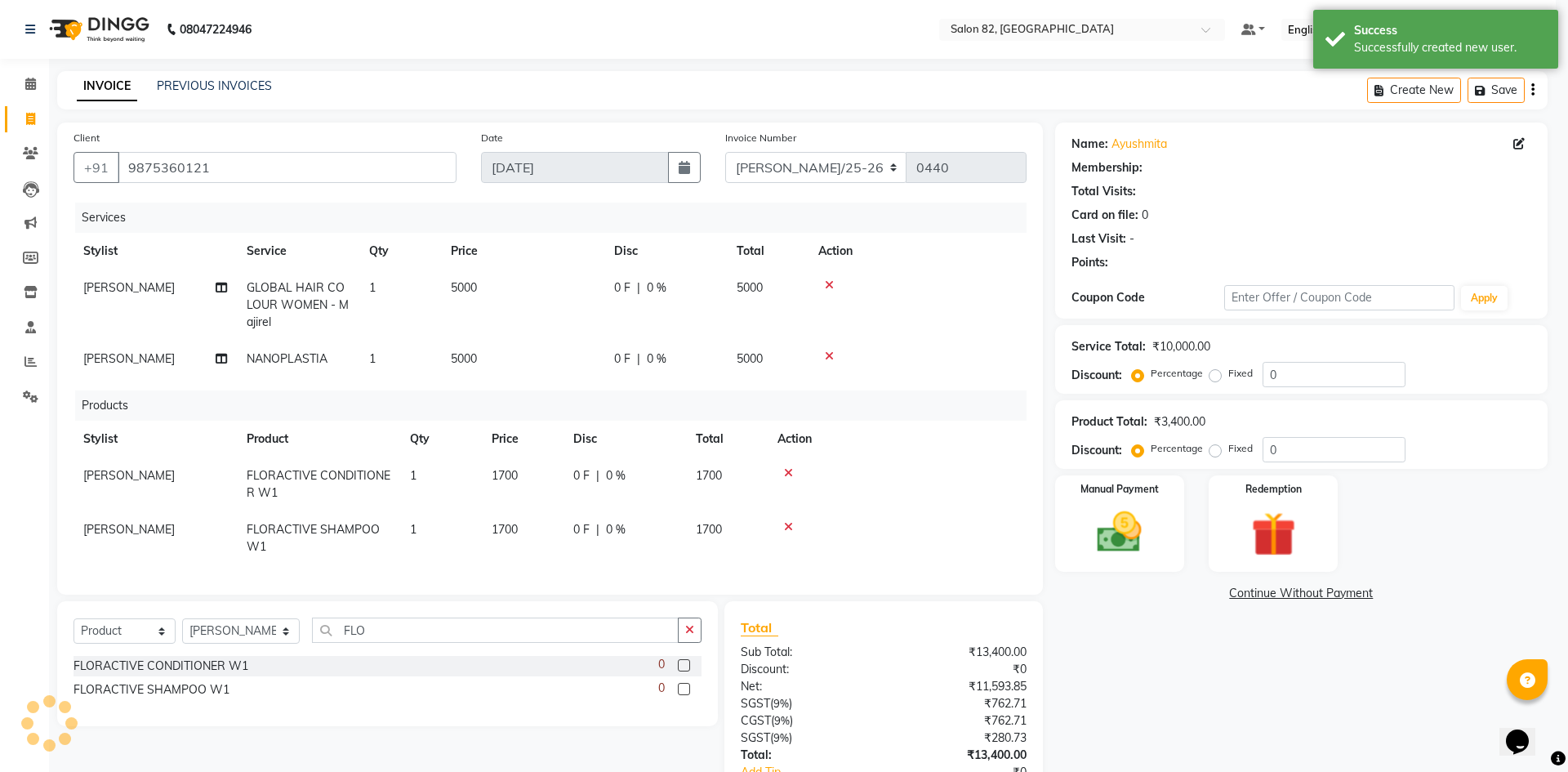
select select "1: Object"
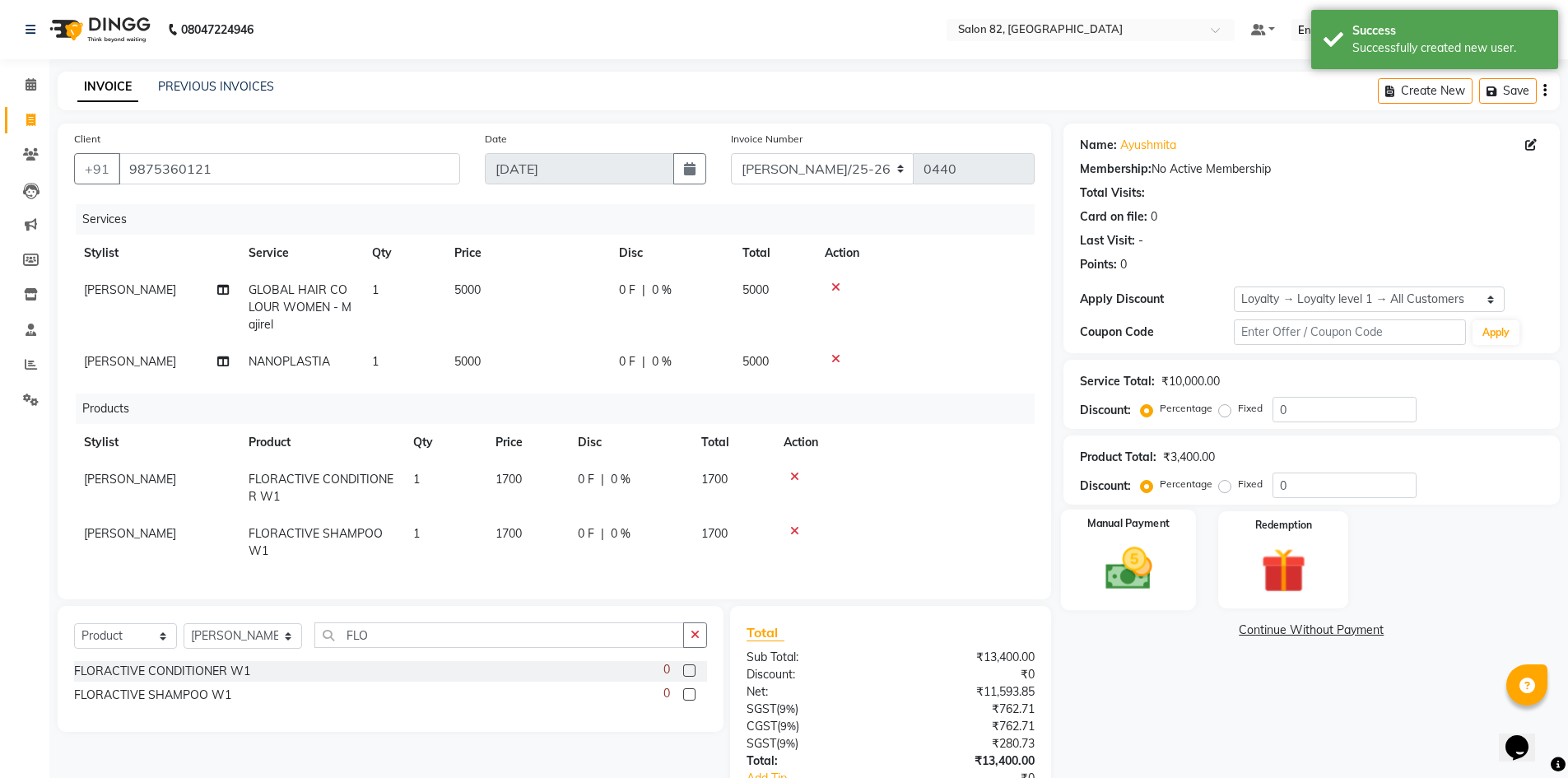
click at [1130, 566] on img at bounding box center [1129, 568] width 76 height 53
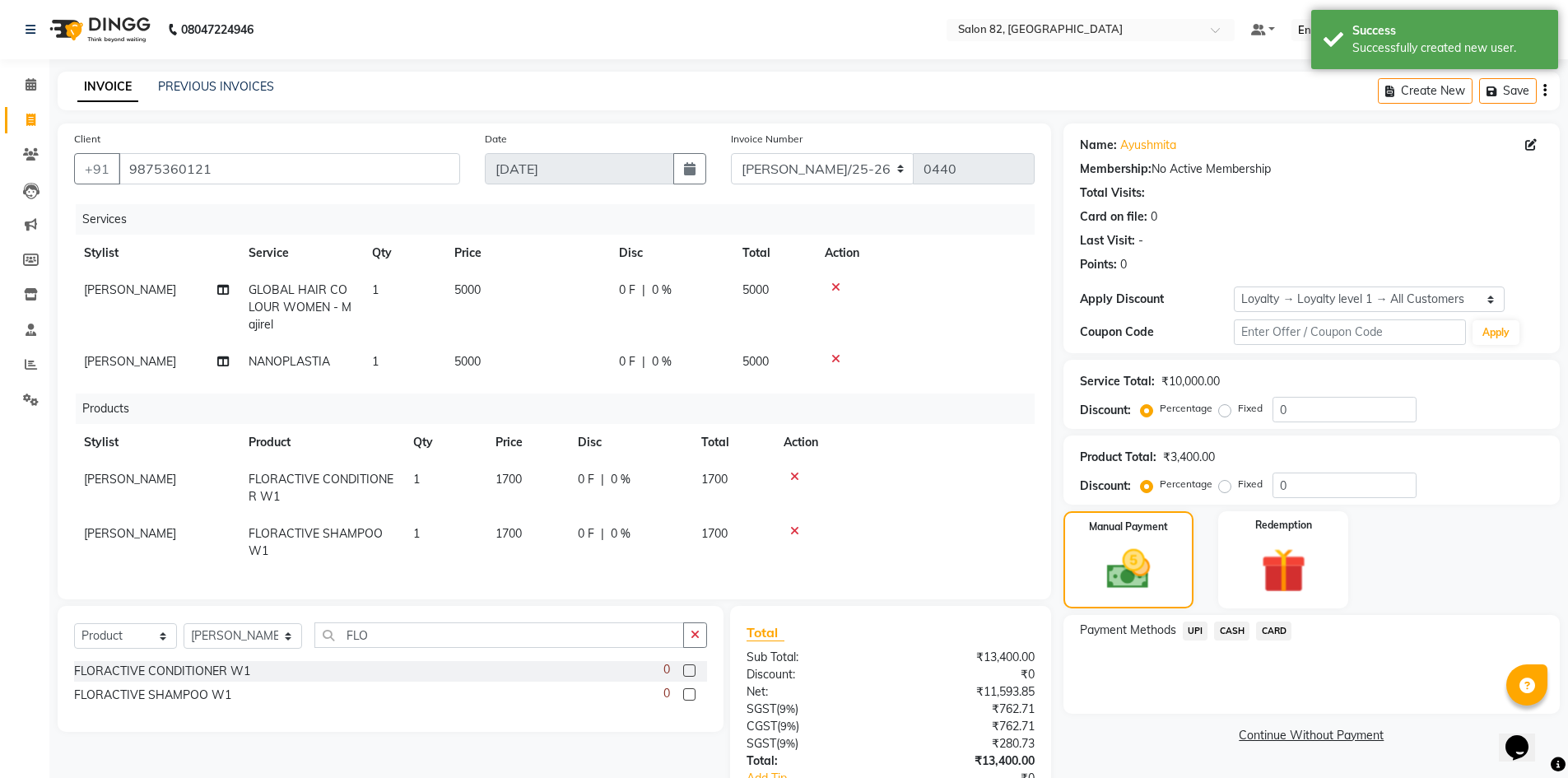
click at [1194, 634] on span "UPI" at bounding box center [1196, 631] width 26 height 19
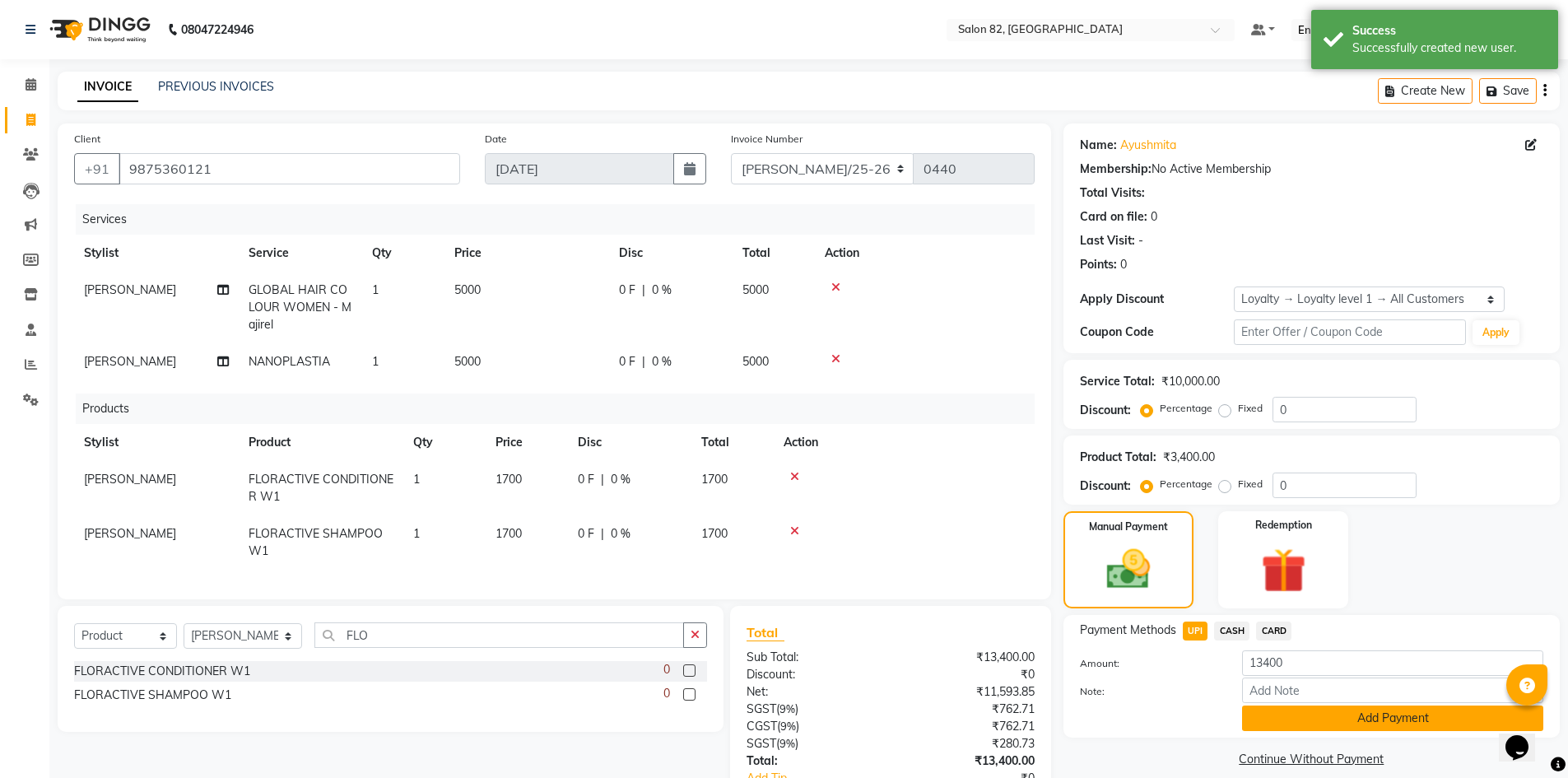
click at [1291, 719] on button "Add Payment" at bounding box center [1392, 719] width 301 height 26
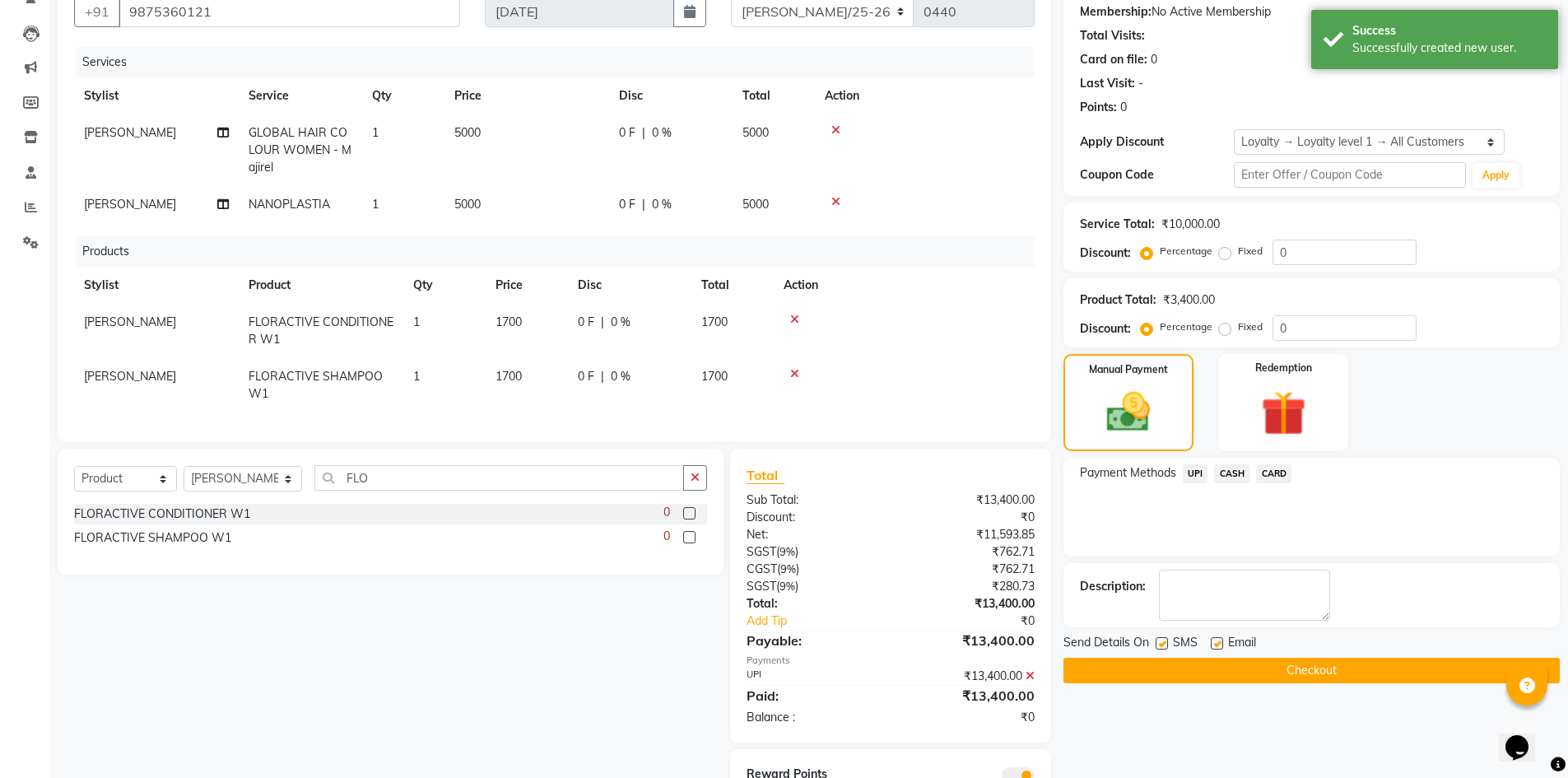
scroll to position [165, 0]
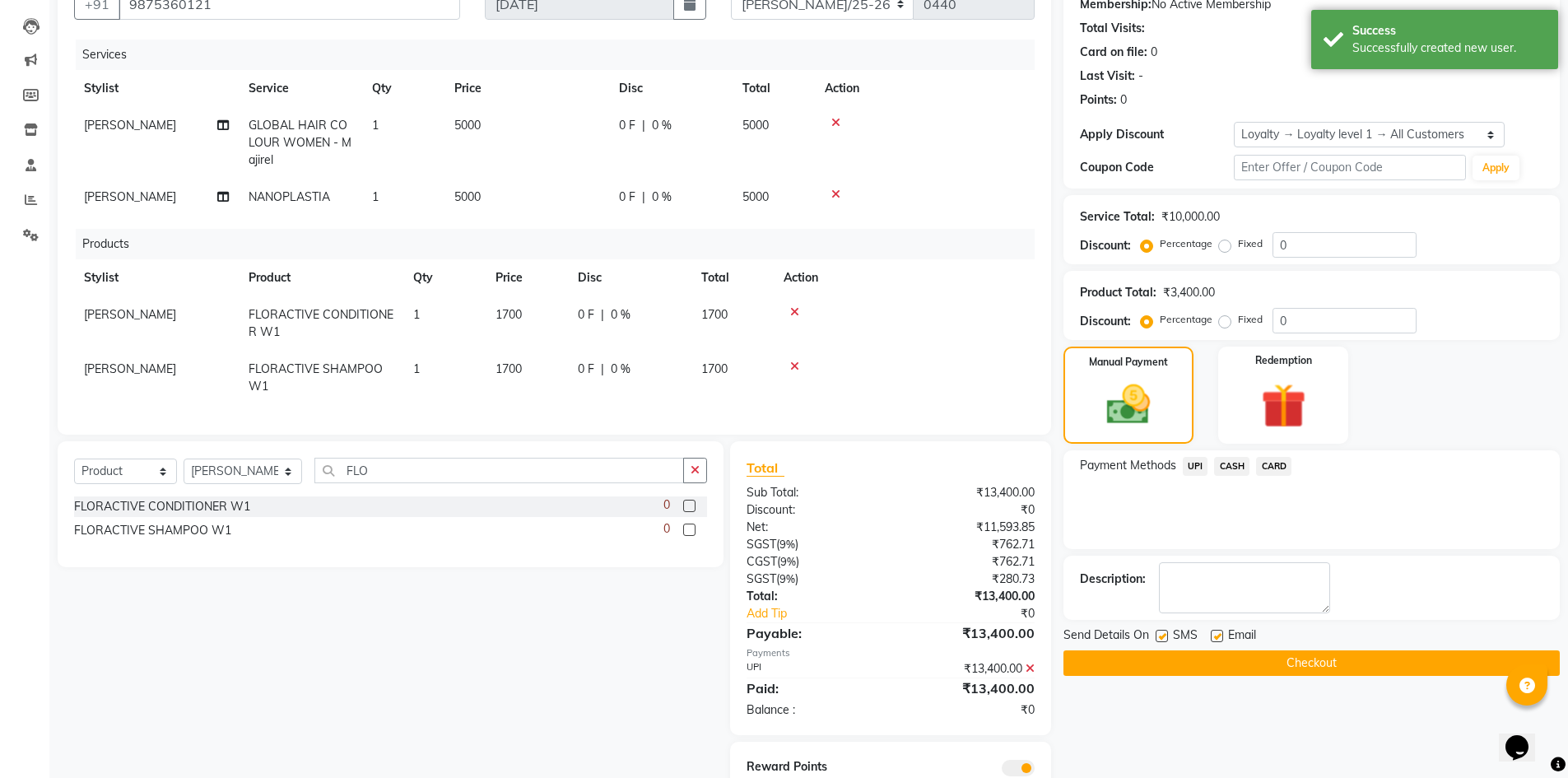
click at [1176, 655] on button "Checkout" at bounding box center [1312, 664] width 496 height 26
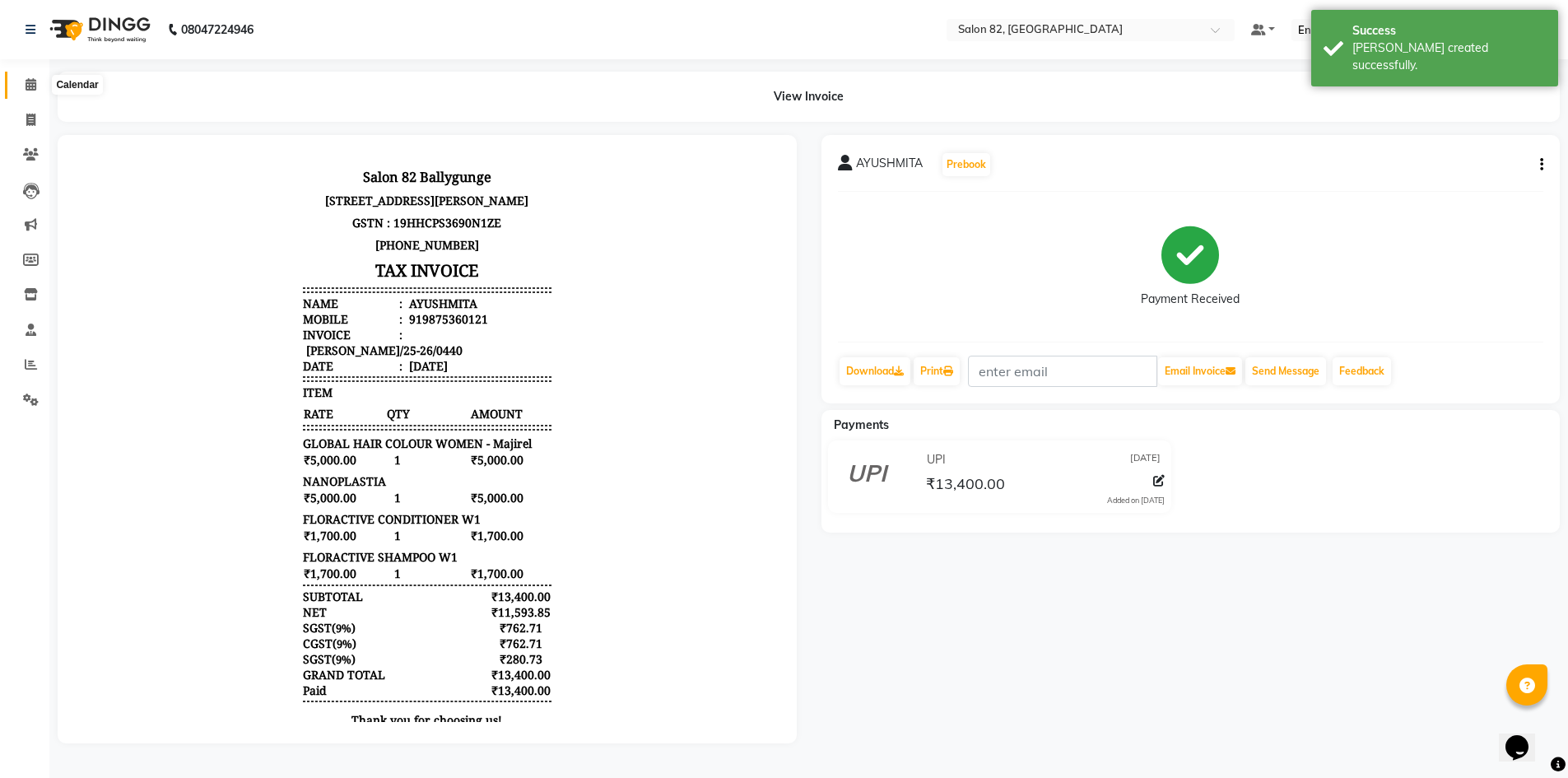
click at [37, 86] on span at bounding box center [30, 85] width 28 height 19
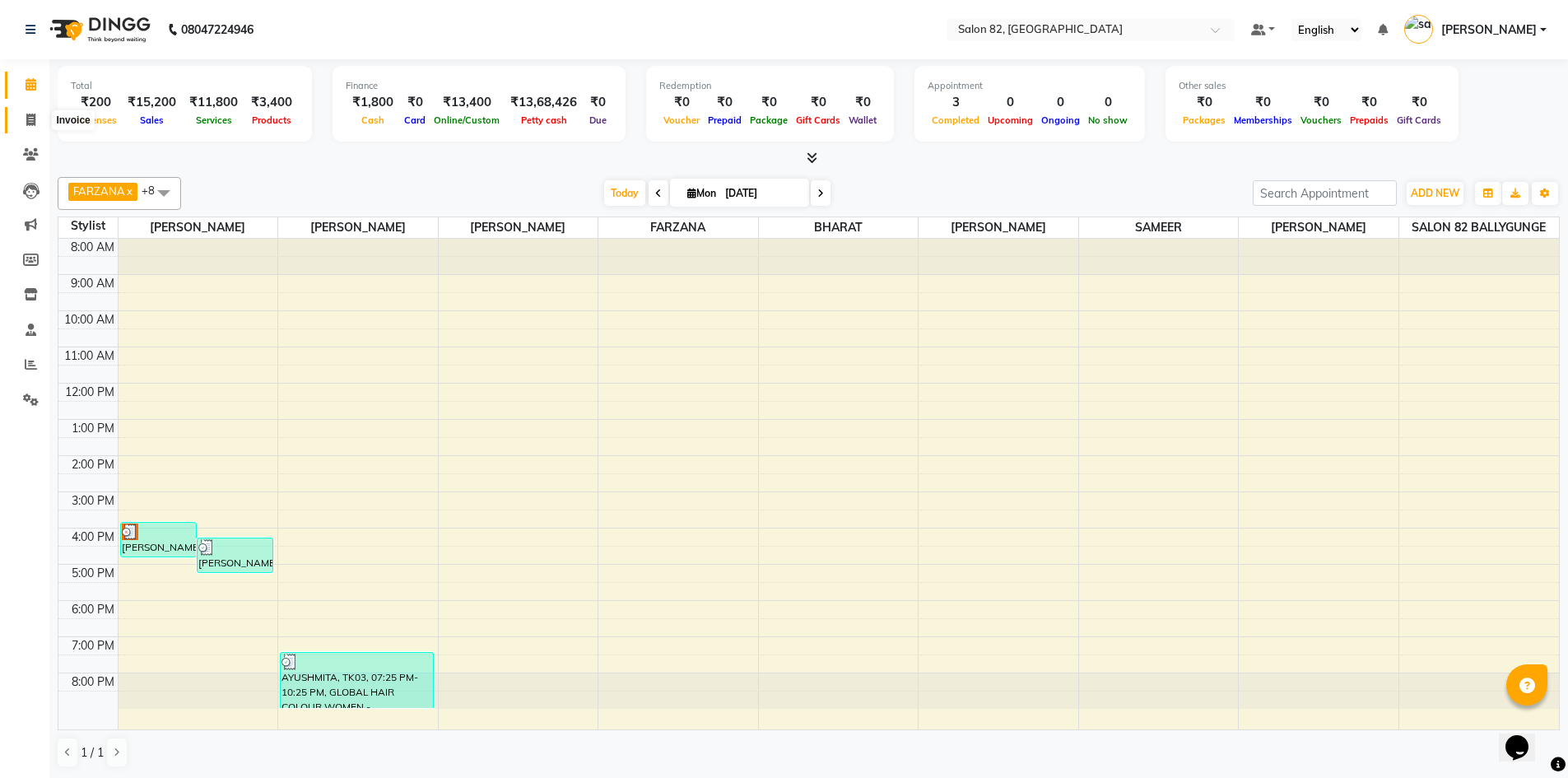
drag, startPoint x: 27, startPoint y: 113, endPoint x: 48, endPoint y: 103, distance: 23.3
click at [28, 113] on icon at bounding box center [31, 119] width 9 height 12
select select "service"
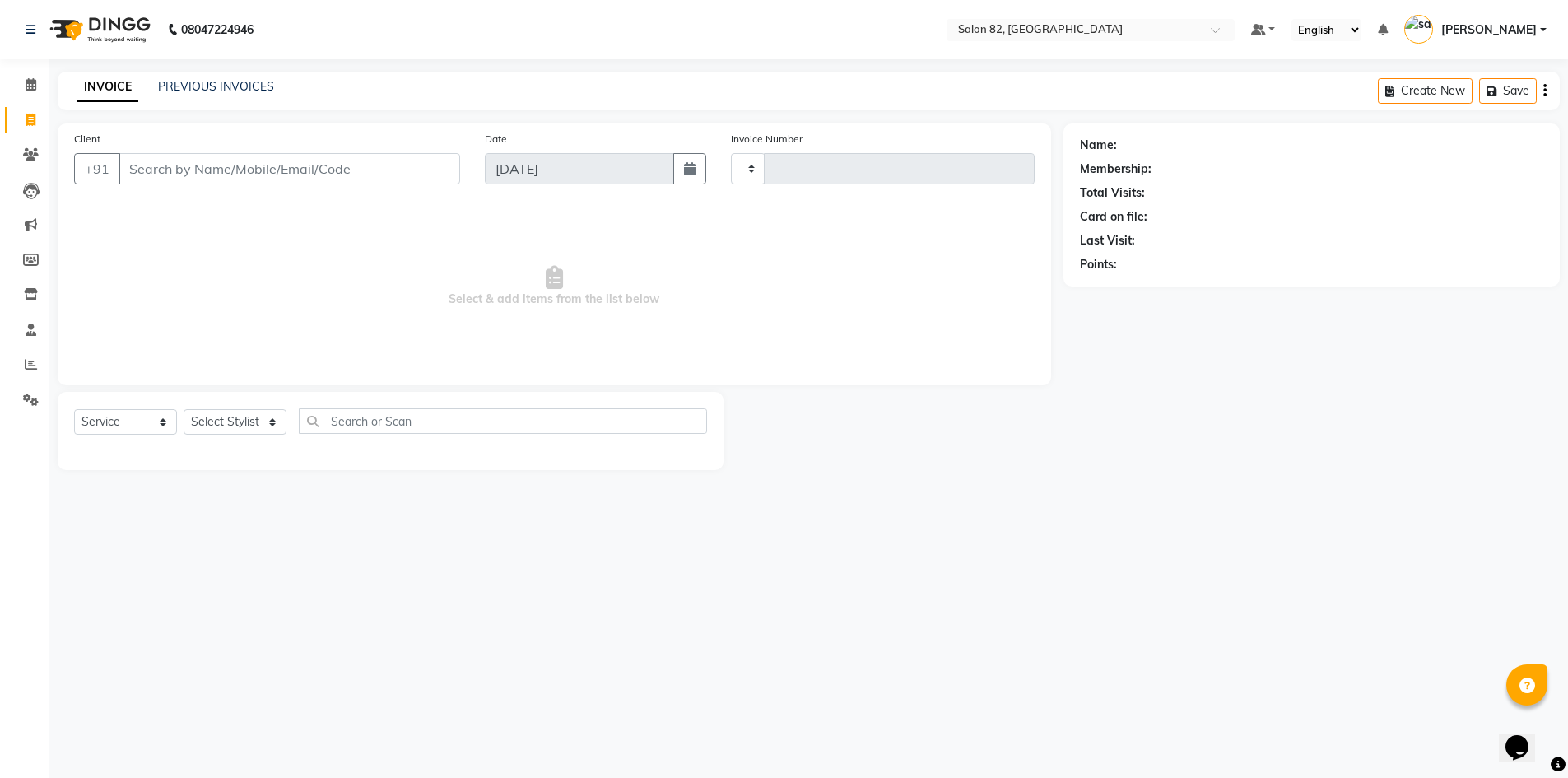
type input "0441"
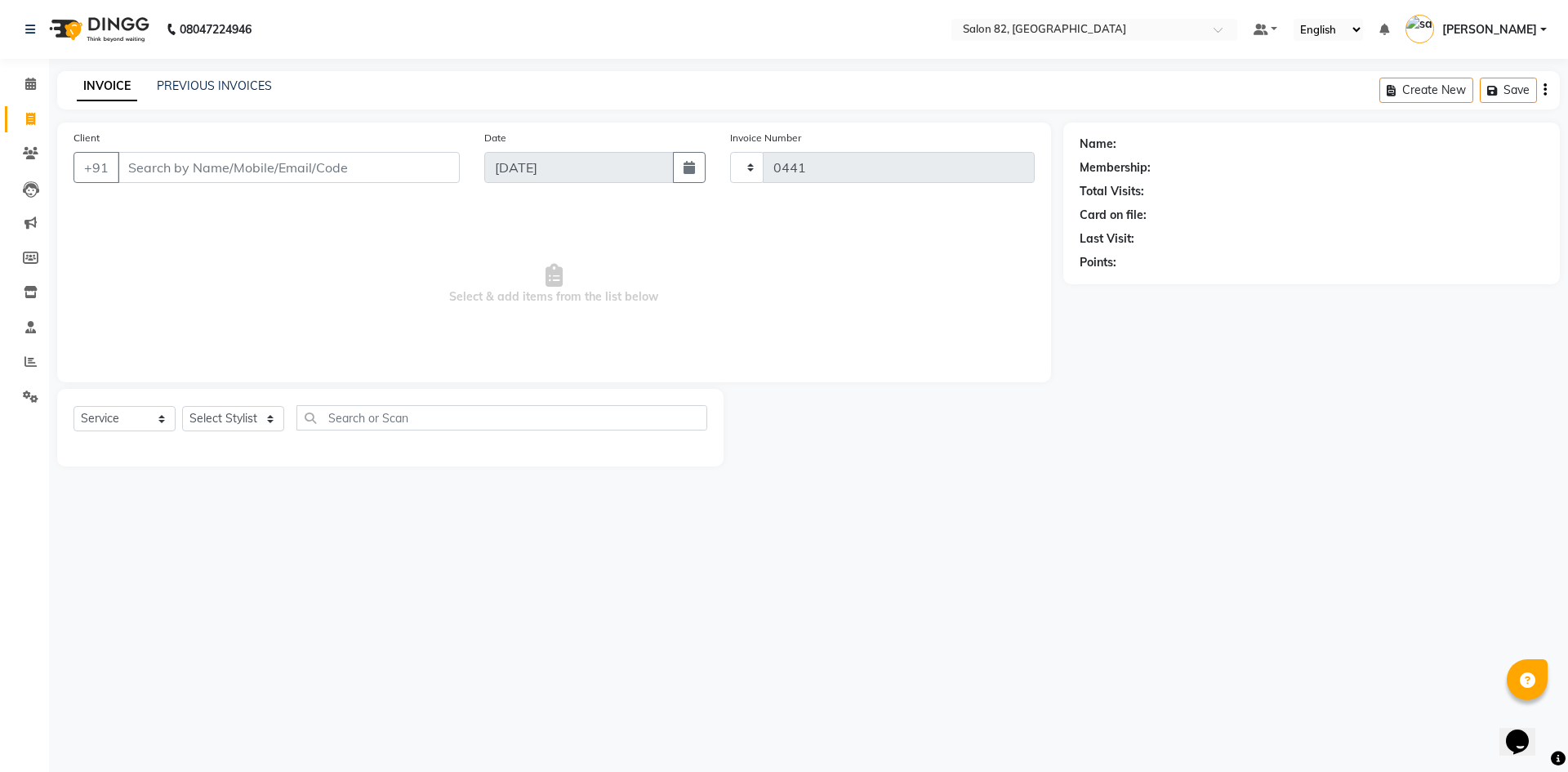
select select "8702"
click at [206, 82] on link "PREVIOUS INVOICES" at bounding box center [214, 85] width 115 height 15
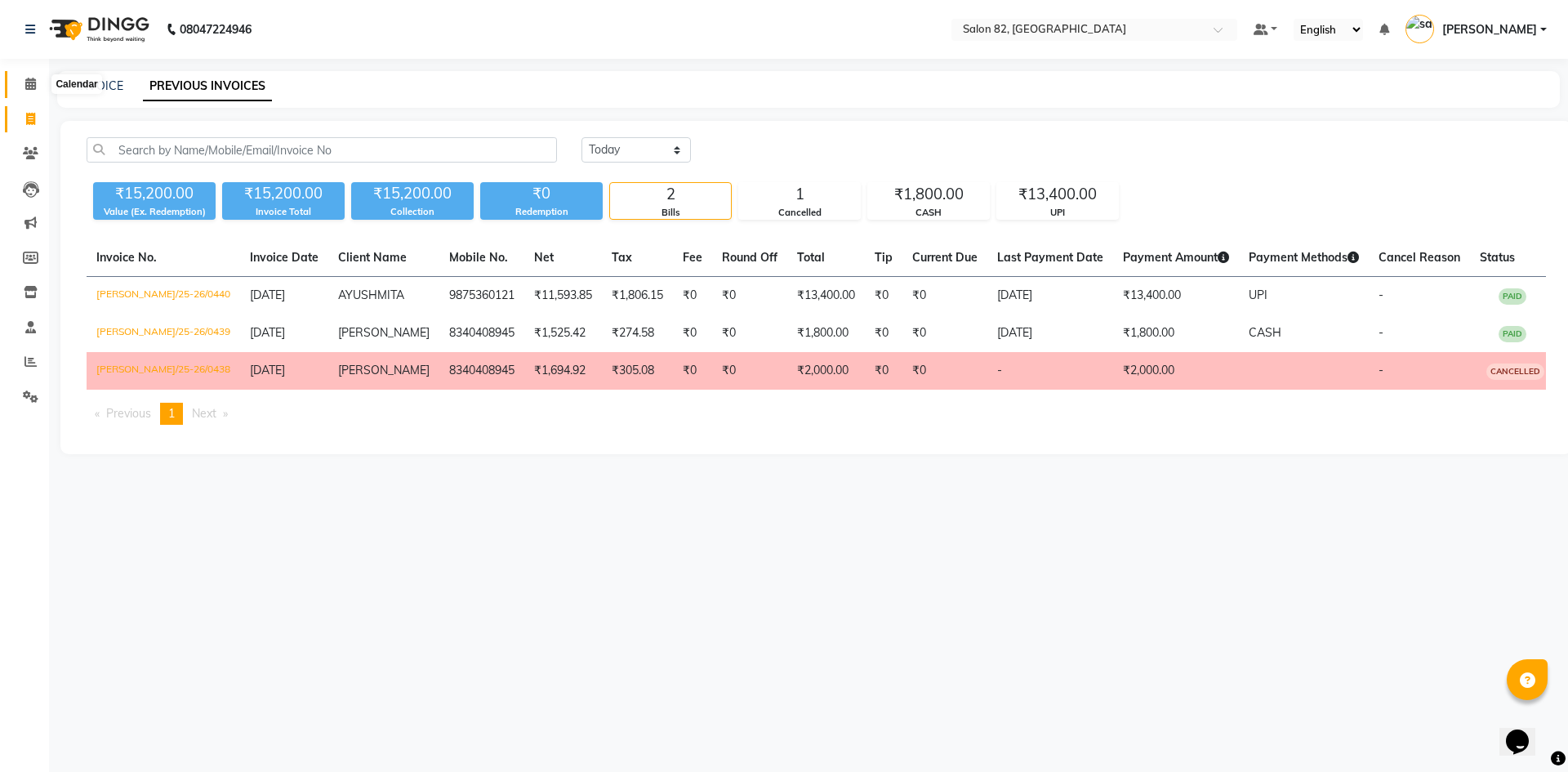
drag, startPoint x: 25, startPoint y: 84, endPoint x: 44, endPoint y: 94, distance: 21.5
click at [24, 84] on span at bounding box center [30, 84] width 28 height 19
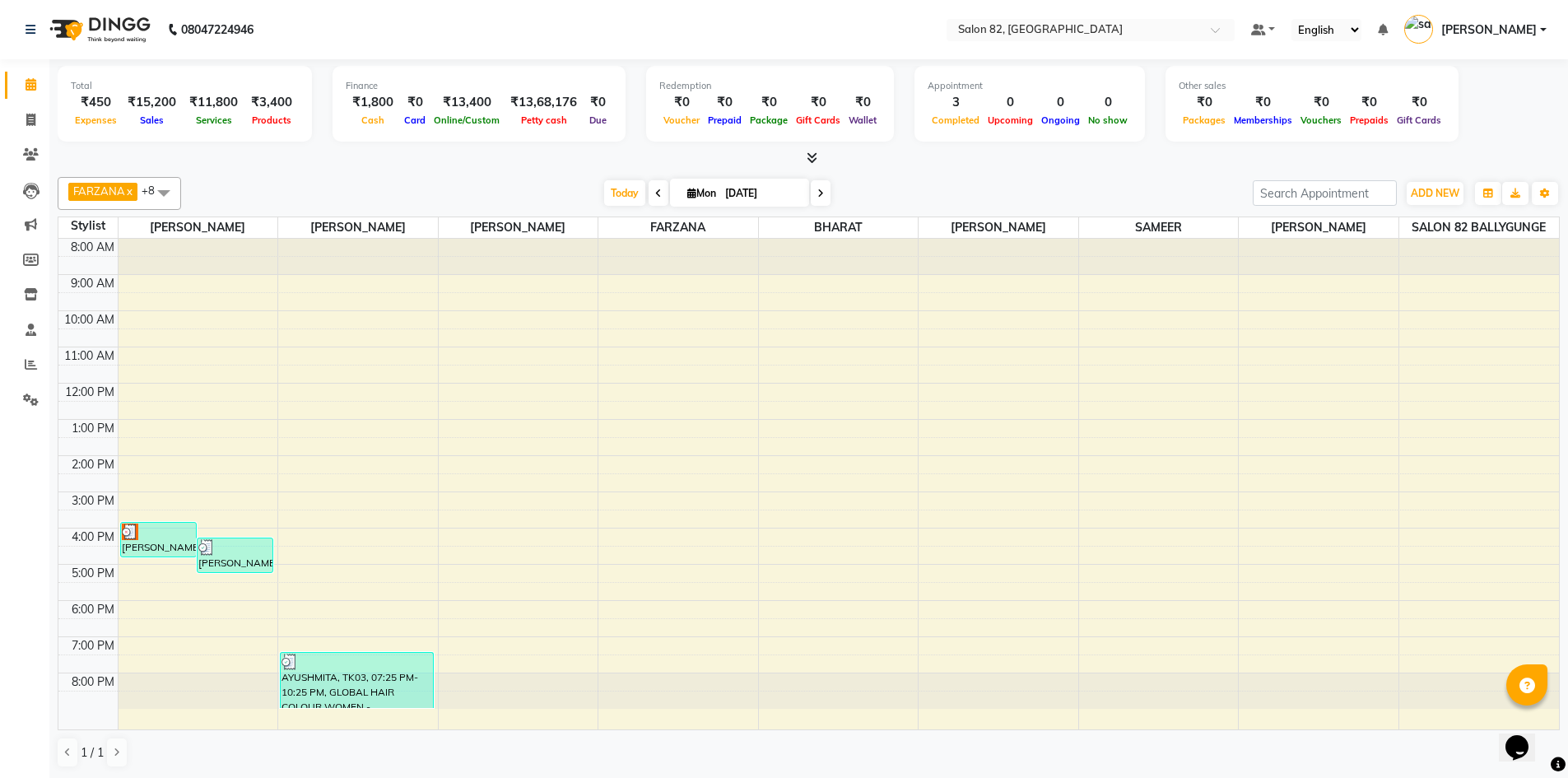
click at [816, 159] on icon at bounding box center [812, 157] width 11 height 12
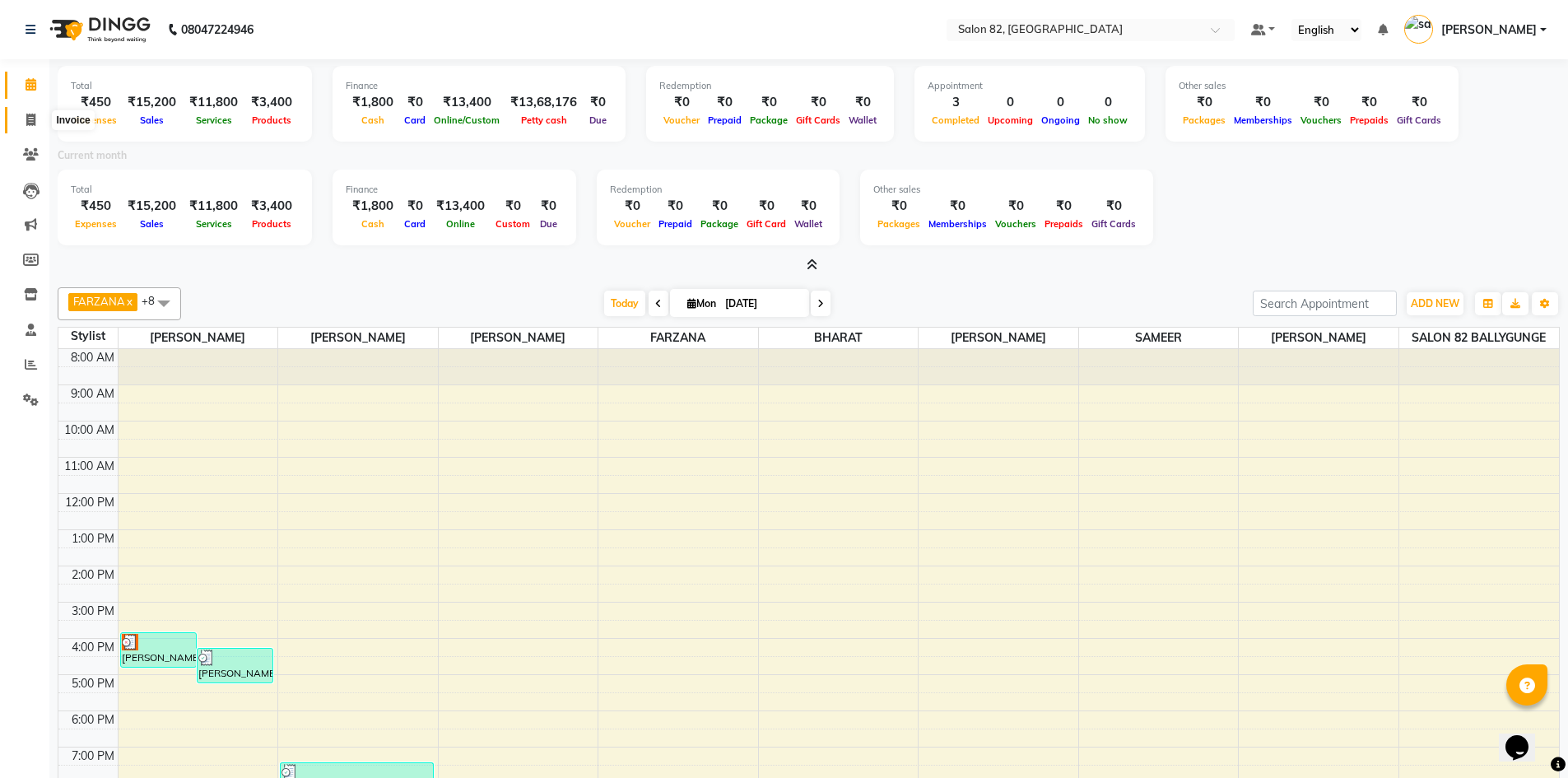
click at [31, 127] on span at bounding box center [30, 120] width 28 height 19
select select "service"
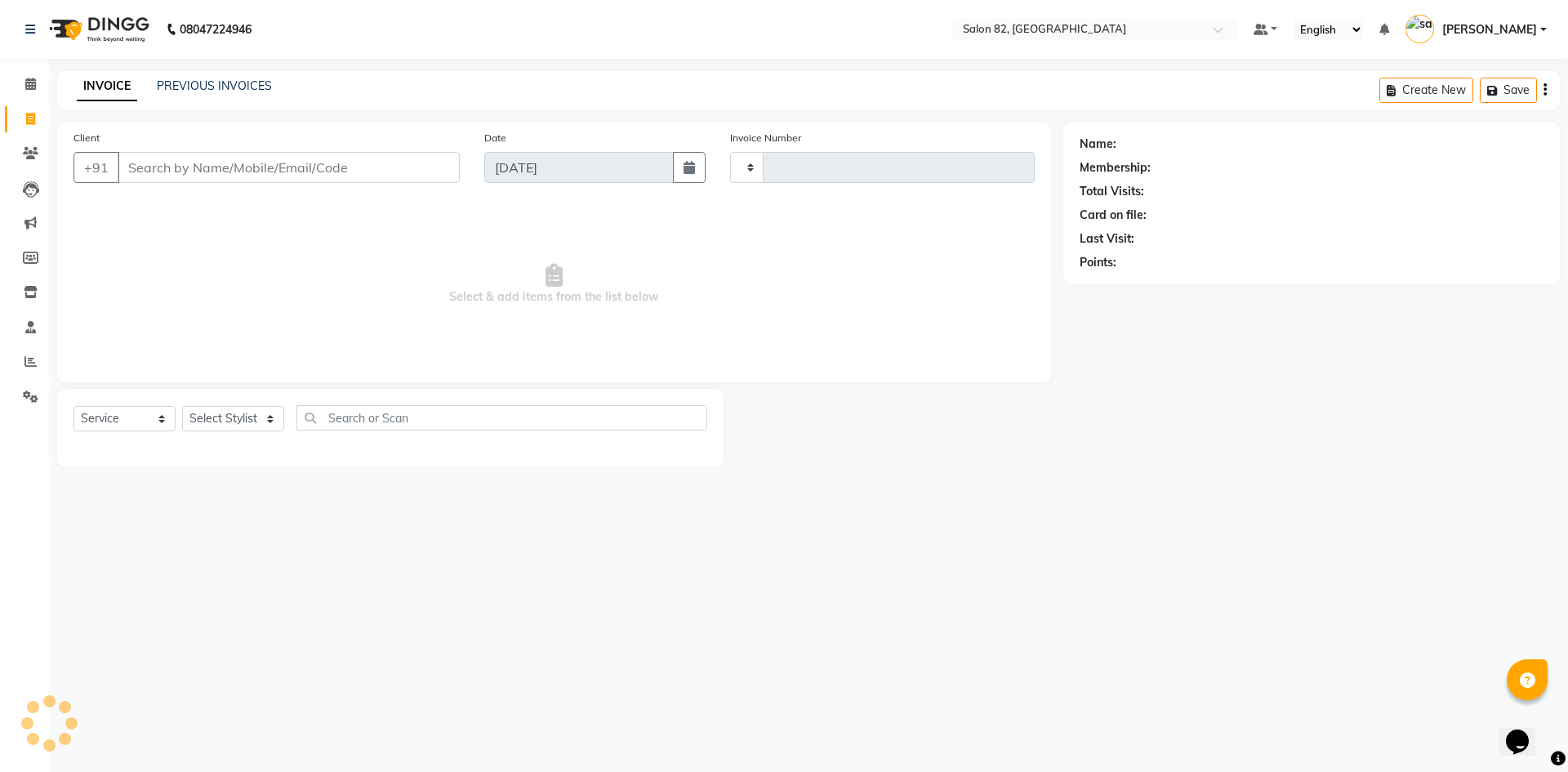
type input "0441"
select select "8702"
click at [247, 80] on link "PREVIOUS INVOICES" at bounding box center [214, 85] width 115 height 15
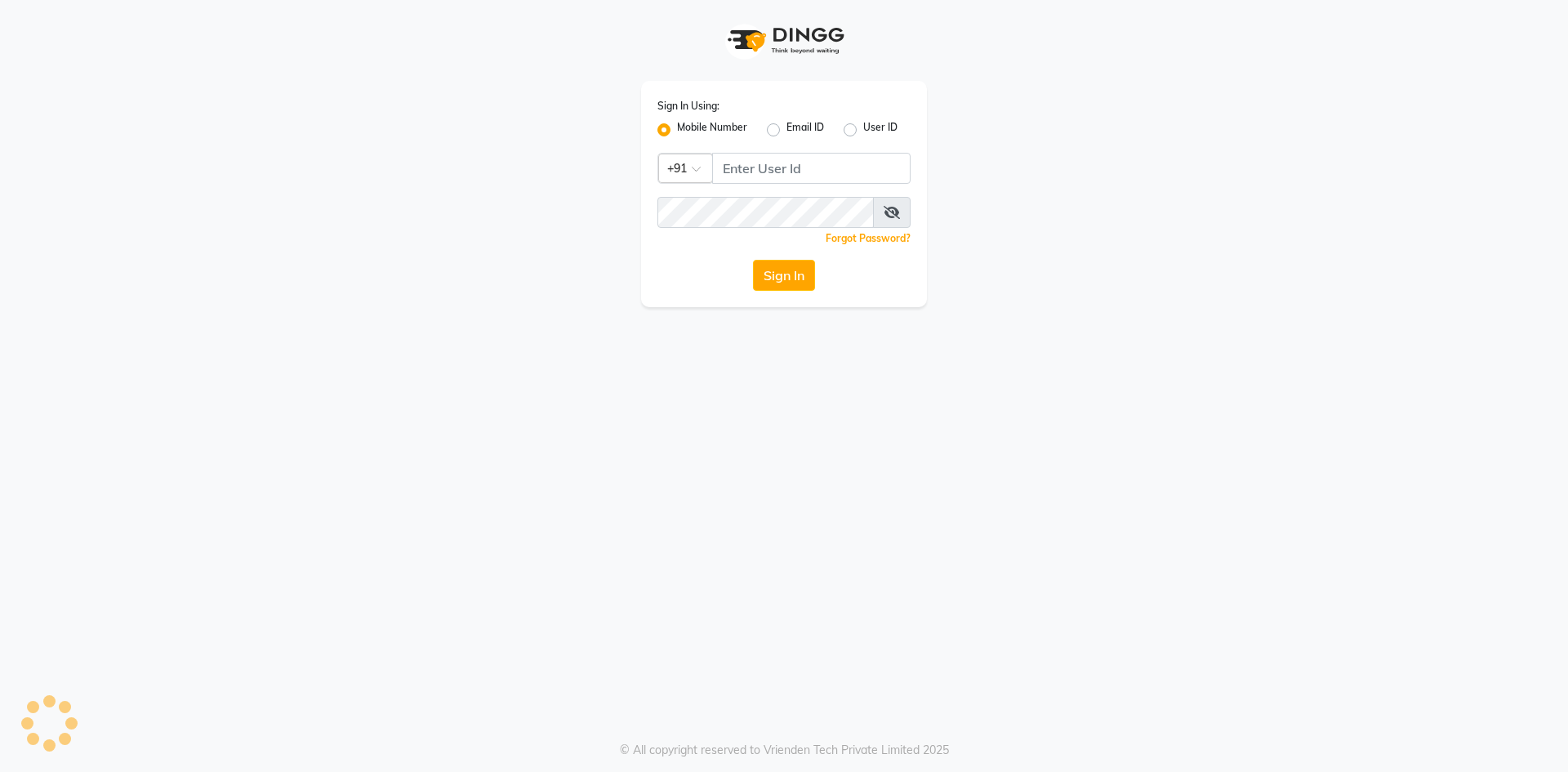
select select "service"
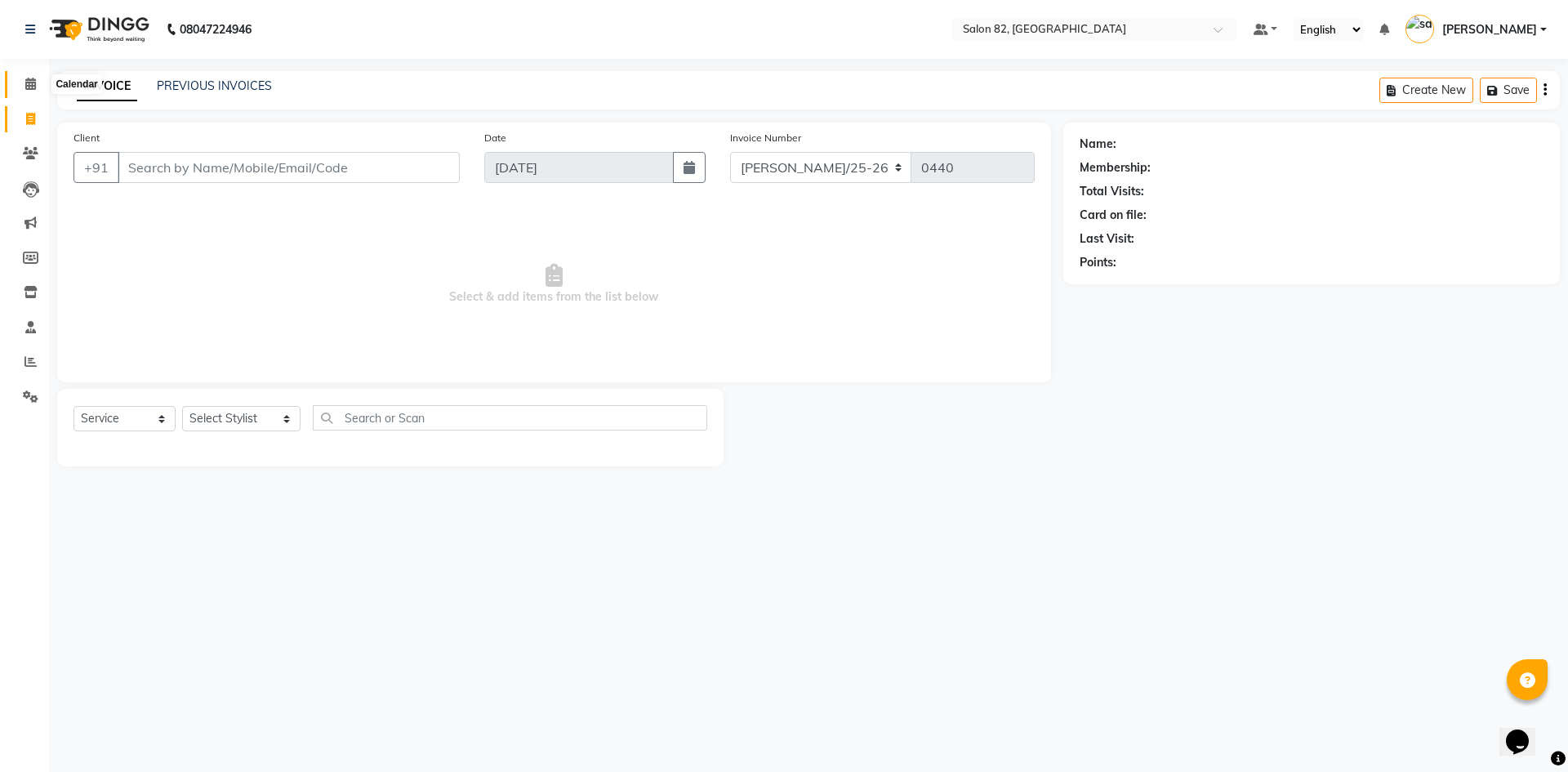
click at [25, 89] on icon at bounding box center [31, 83] width 11 height 12
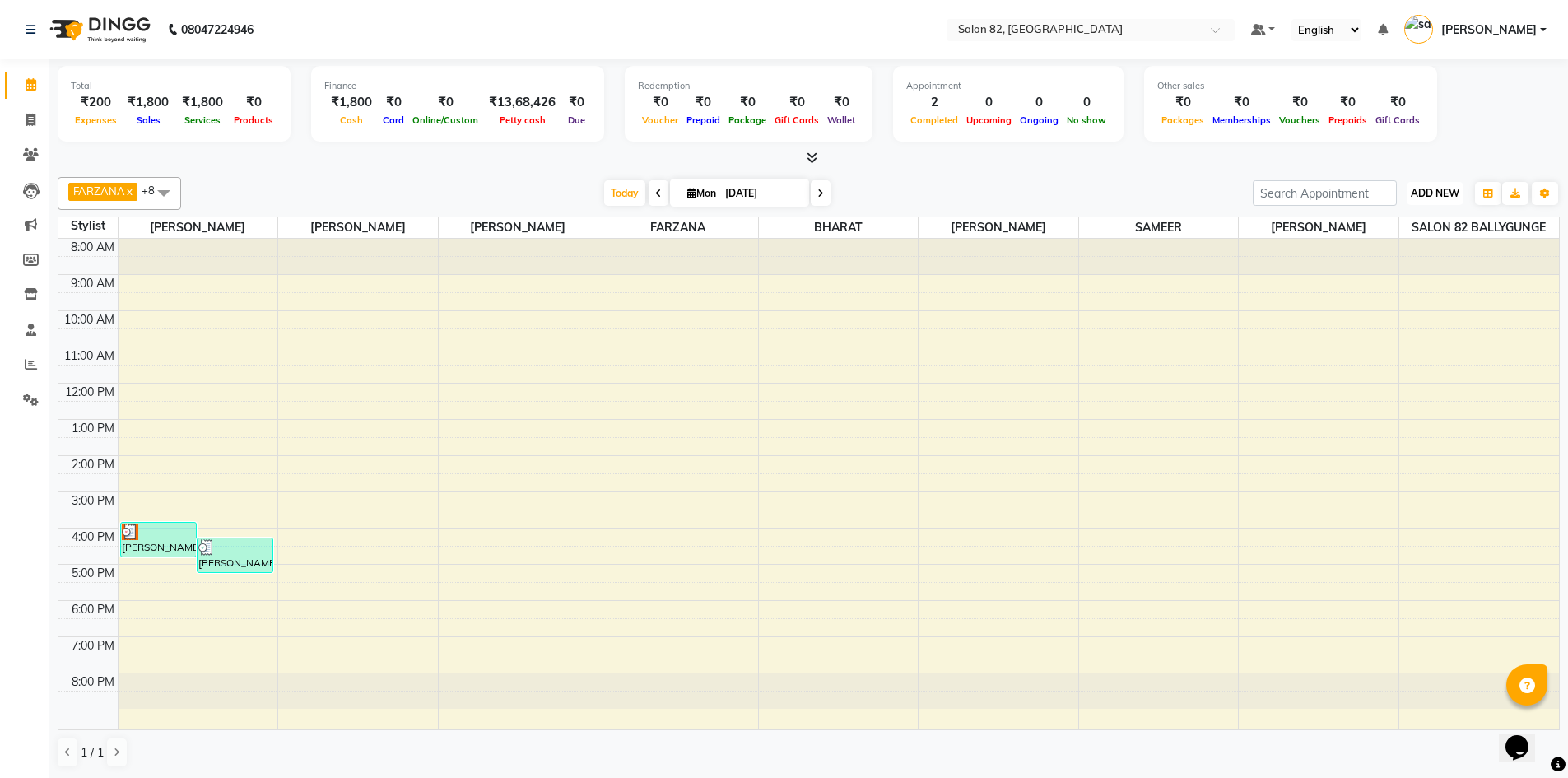
click at [1443, 195] on span "ADD NEW" at bounding box center [1435, 192] width 49 height 12
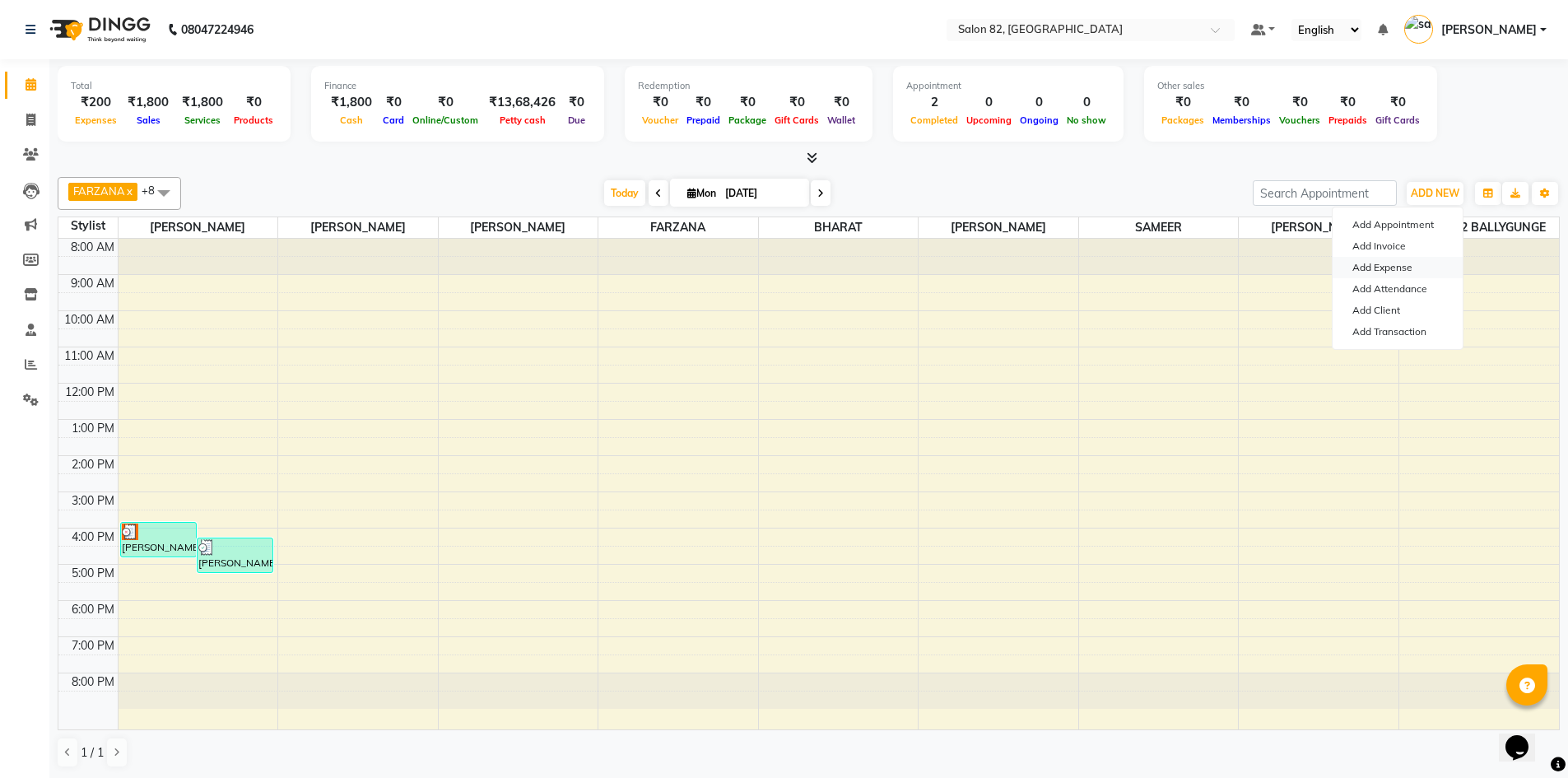
click at [1421, 270] on link "Add Expense" at bounding box center [1398, 267] width 130 height 21
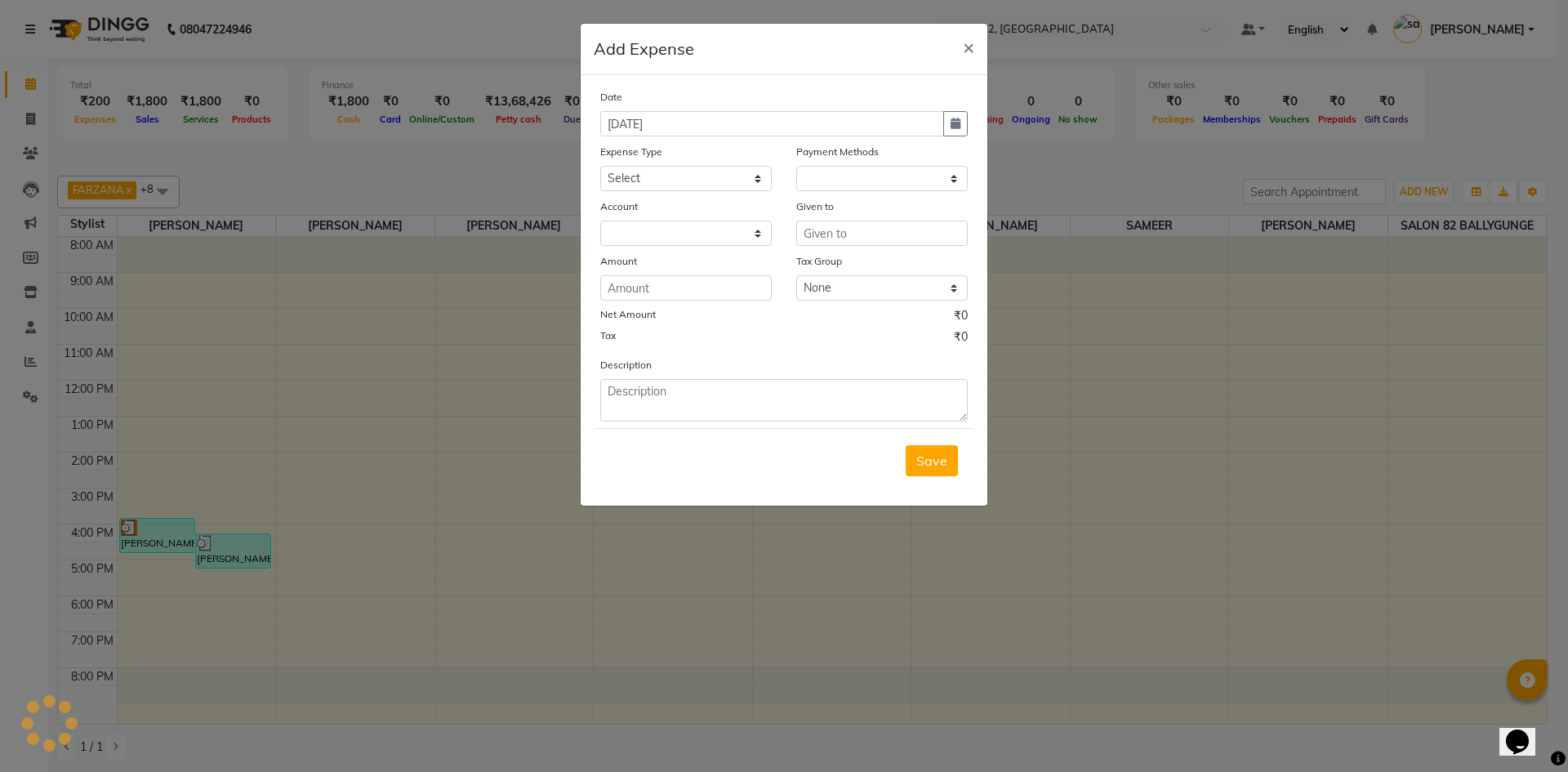
select select "1"
select select "5453"
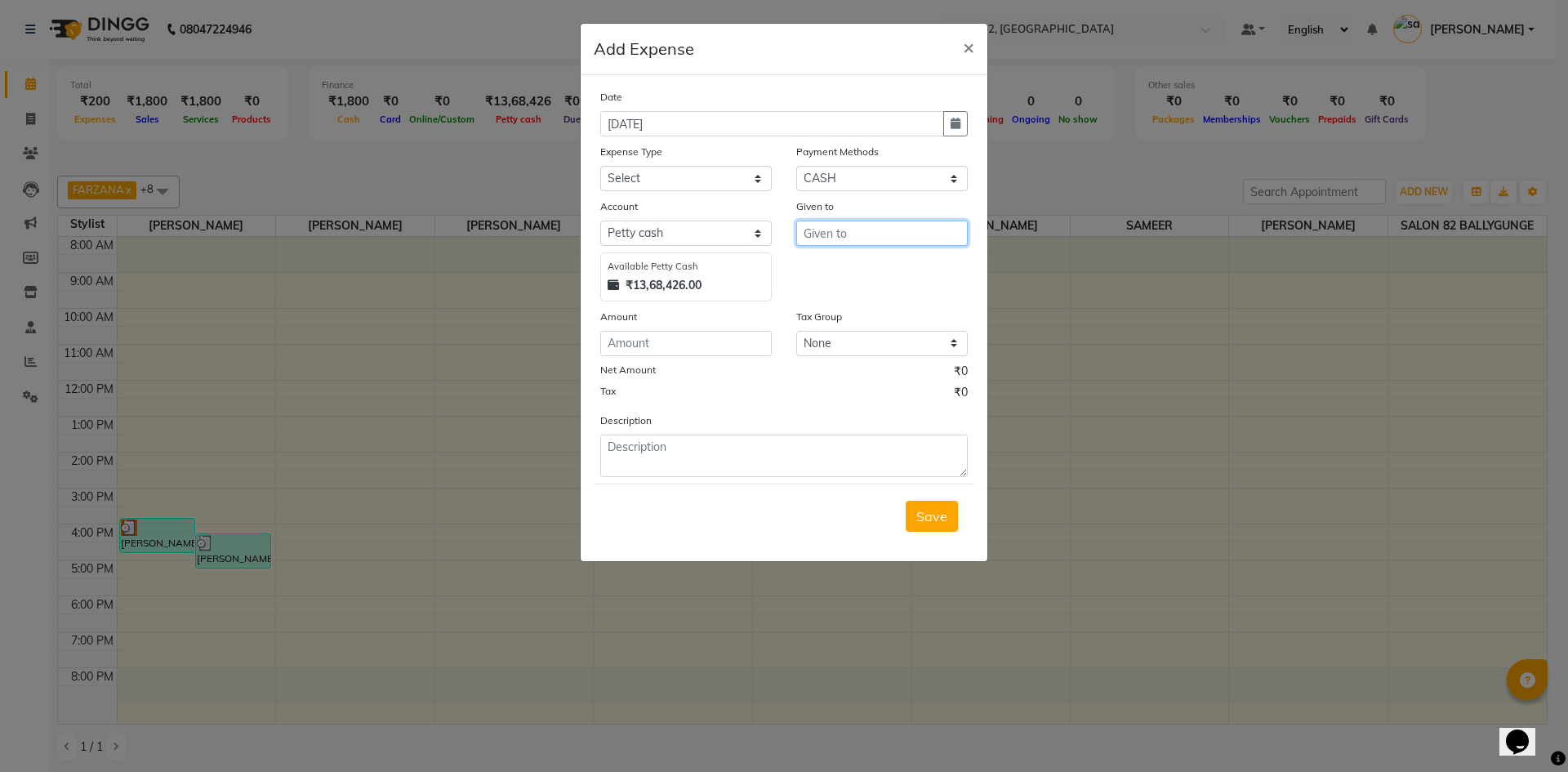
click at [863, 240] on input "text" at bounding box center [882, 233] width 172 height 25
click at [730, 344] on input "number" at bounding box center [685, 343] width 172 height 25
click at [640, 336] on input "number" at bounding box center [685, 343] width 172 height 25
click at [638, 345] on input "number" at bounding box center [685, 343] width 172 height 25
drag, startPoint x: 605, startPoint y: 380, endPoint x: 624, endPoint y: 362, distance: 26.2
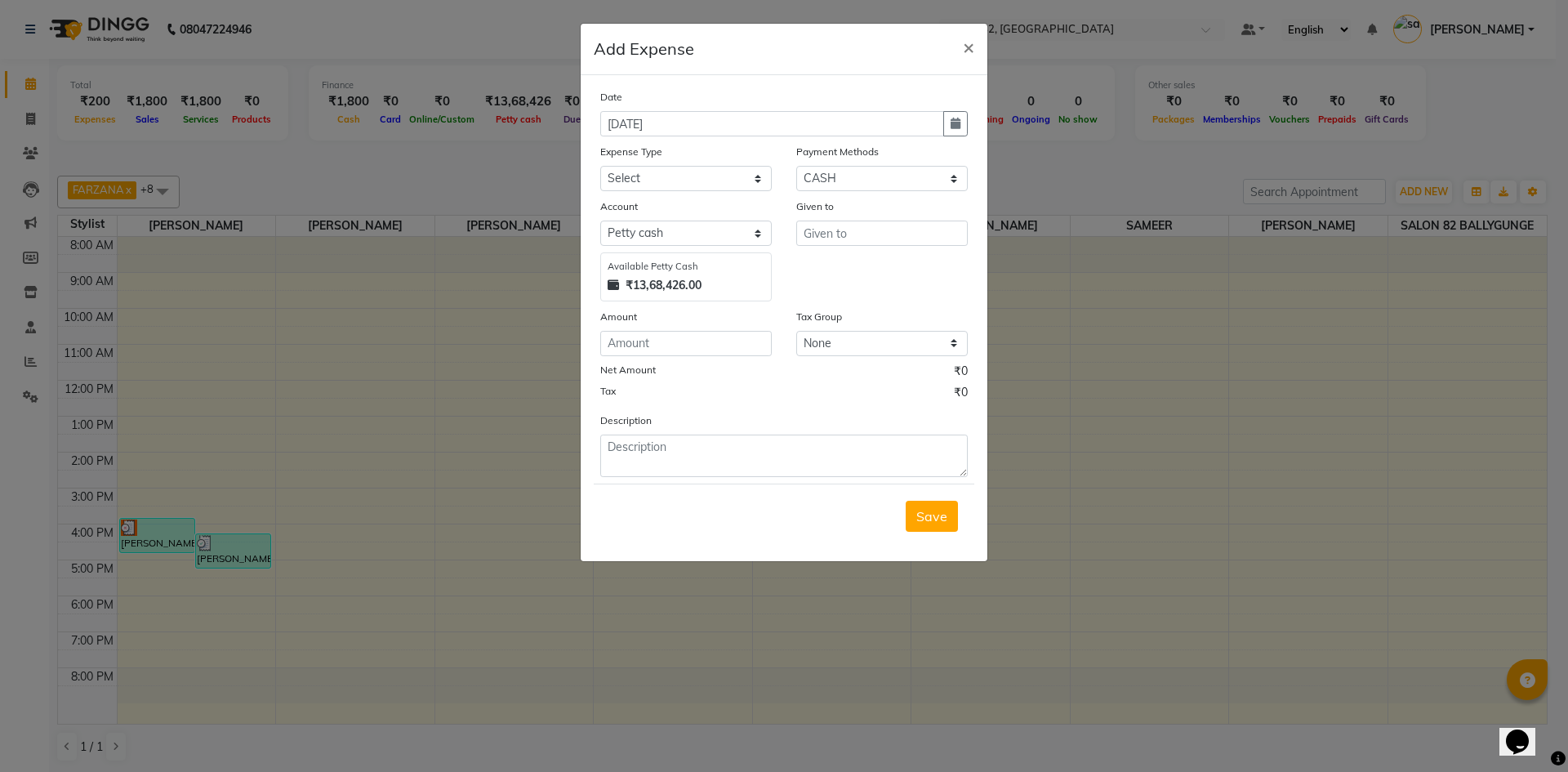
click at [621, 365] on div "Net Amount ₹0" at bounding box center [784, 372] width 368 height 21
click at [662, 343] on input "number" at bounding box center [685, 343] width 172 height 25
type input "250"
click at [833, 232] on input "text" at bounding box center [882, 233] width 172 height 25
click at [863, 280] on button "Doye l" at bounding box center [862, 268] width 129 height 26
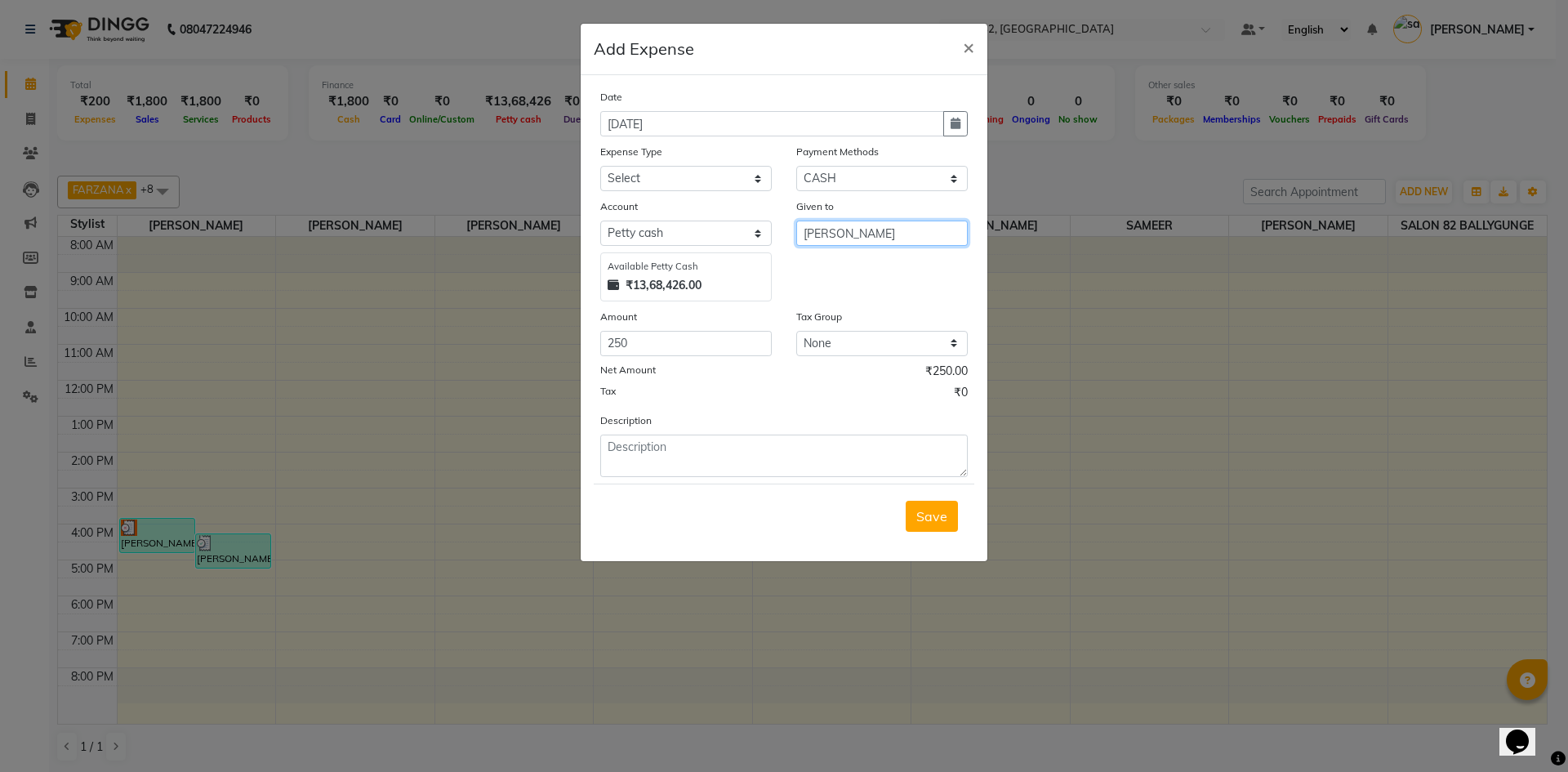
type input "[PERSON_NAME]"
drag, startPoint x: 656, startPoint y: 424, endPoint x: 660, endPoint y: 401, distance: 23.3
click at [656, 424] on div "Description" at bounding box center [784, 444] width 392 height 65
click at [724, 443] on textarea at bounding box center [784, 456] width 368 height 43
click at [723, 173] on select "Select Advance Salary Bank charges Car maintenance Cash transfer to bank Client…" at bounding box center [685, 179] width 172 height 25
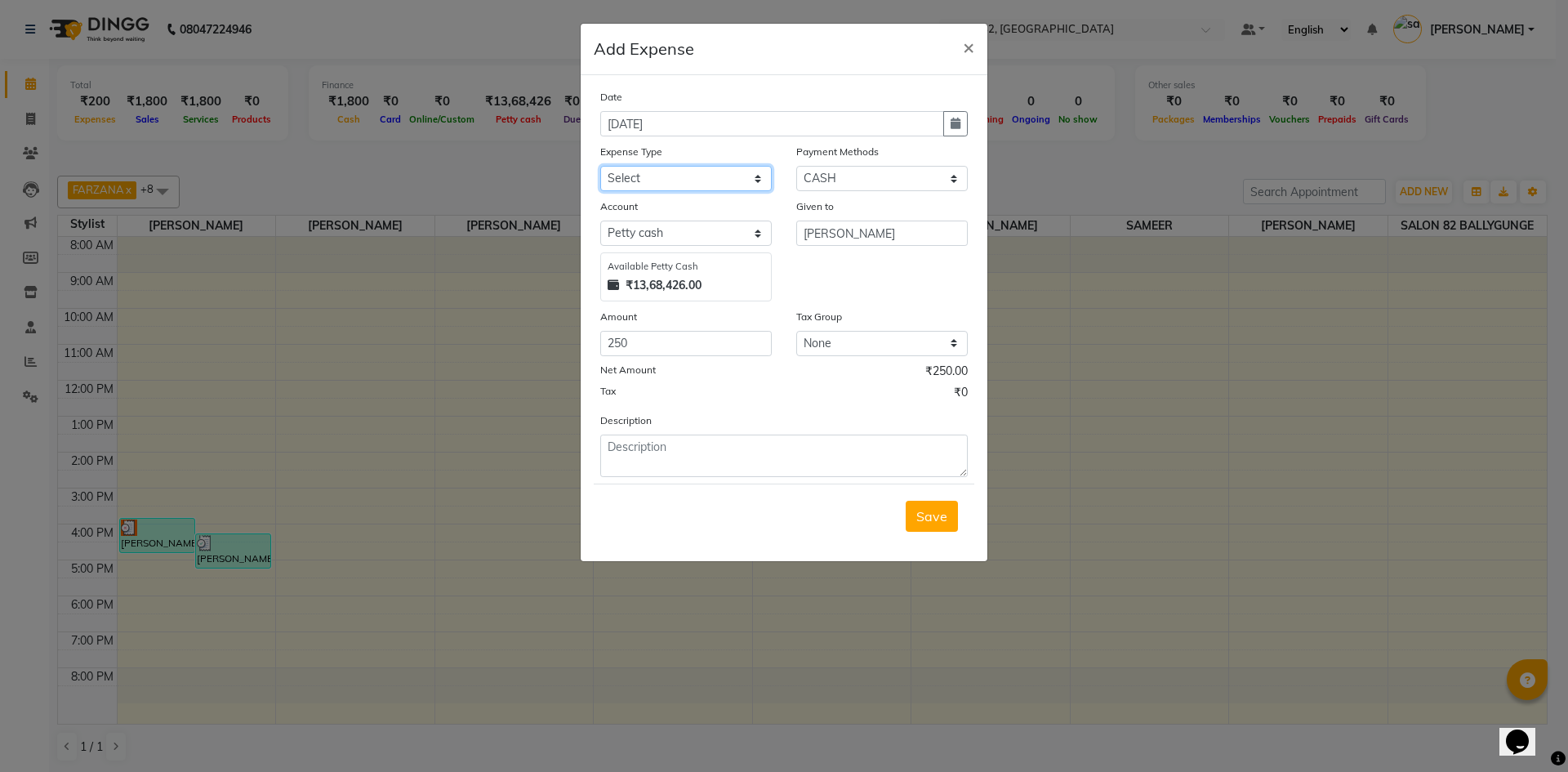
select select "11448"
click at [600, 166] on select "Select Advance Salary Bank charges Car maintenance Cash transfer to bank Client…" at bounding box center [685, 179] width 172 height 25
click at [671, 450] on textarea at bounding box center [784, 456] width 368 height 43
type textarea "LATE FAIR"
click at [929, 504] on button "Save" at bounding box center [932, 516] width 53 height 31
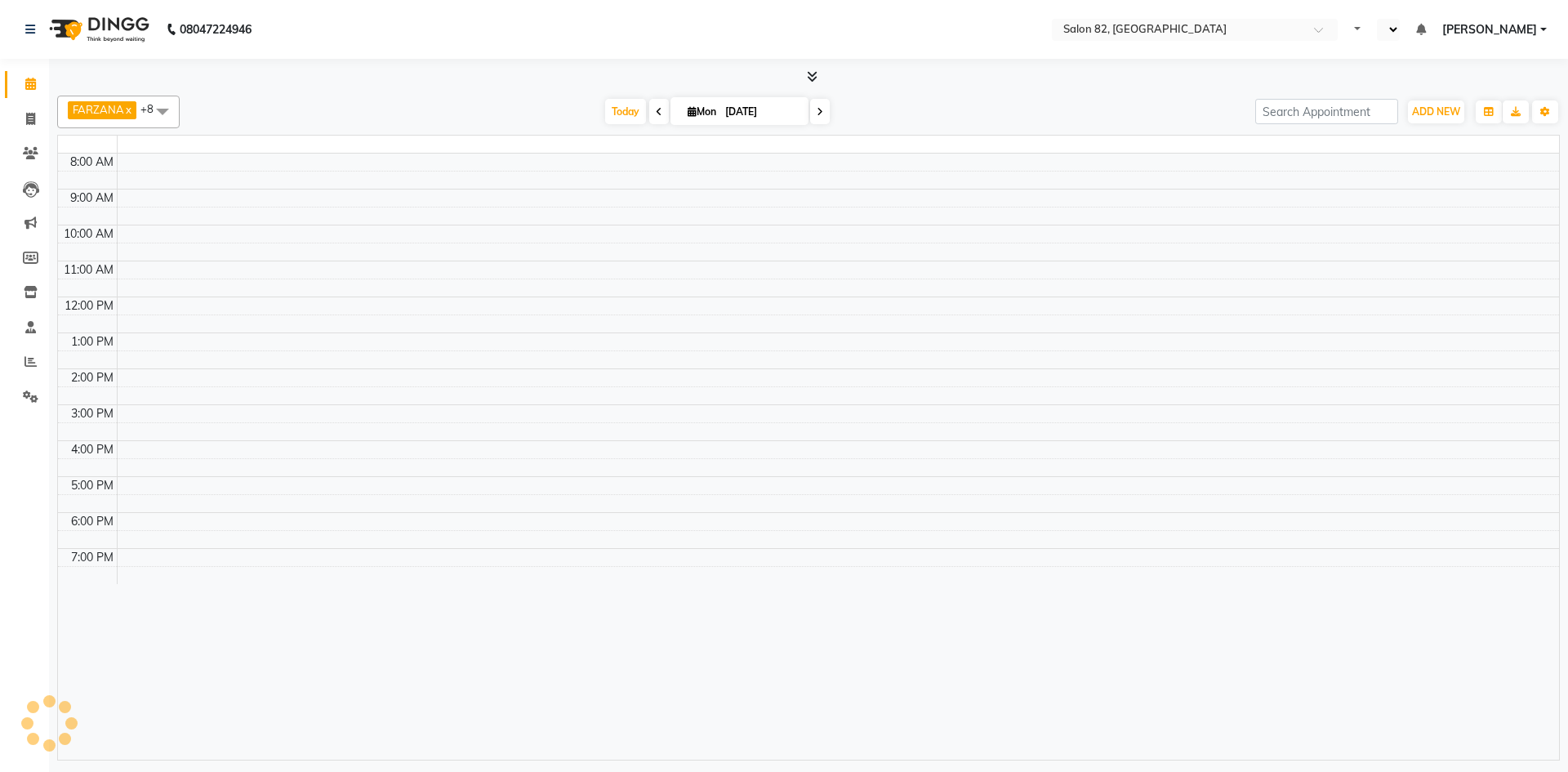
select select "en"
